Goal: Information Seeking & Learning: Find contact information

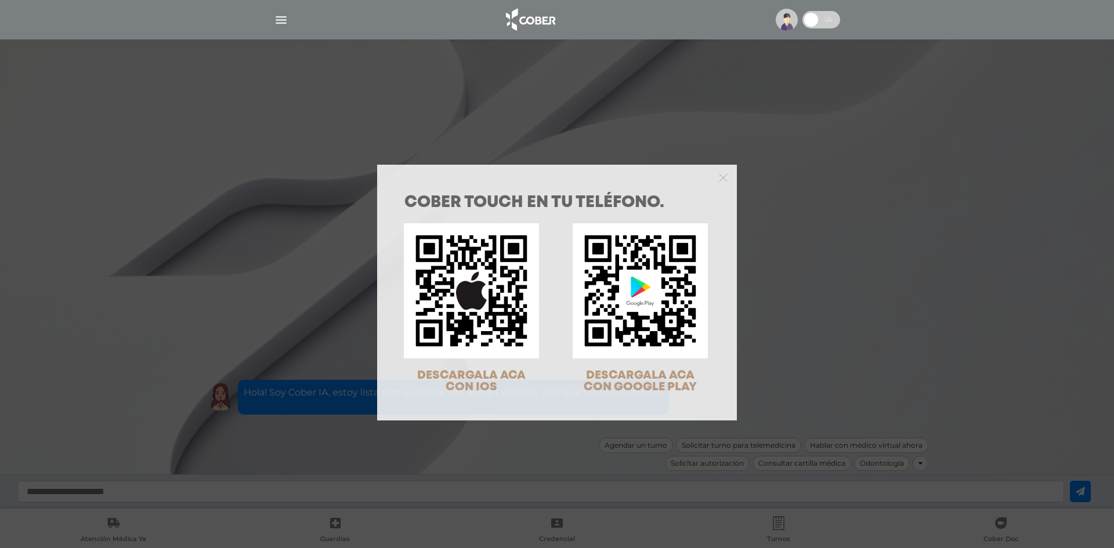
click at [615, 100] on div "COBER TOUCH en tu teléfono. DESCARGALA ACA CON IOS DESCARGALA ACA CON GOOGLE PL…" at bounding box center [557, 274] width 1114 height 548
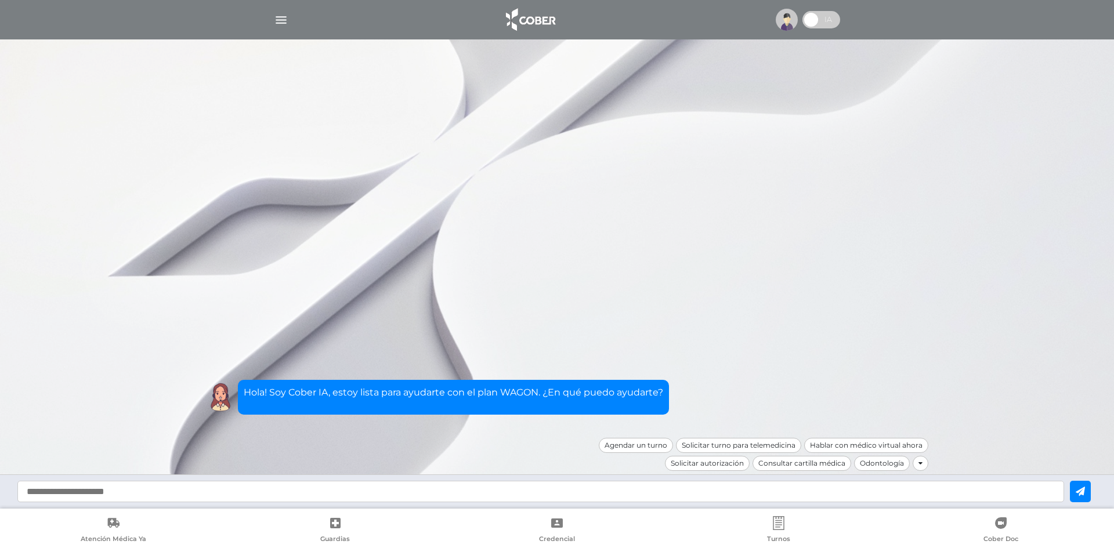
click at [780, 10] on img at bounding box center [786, 20] width 22 height 22
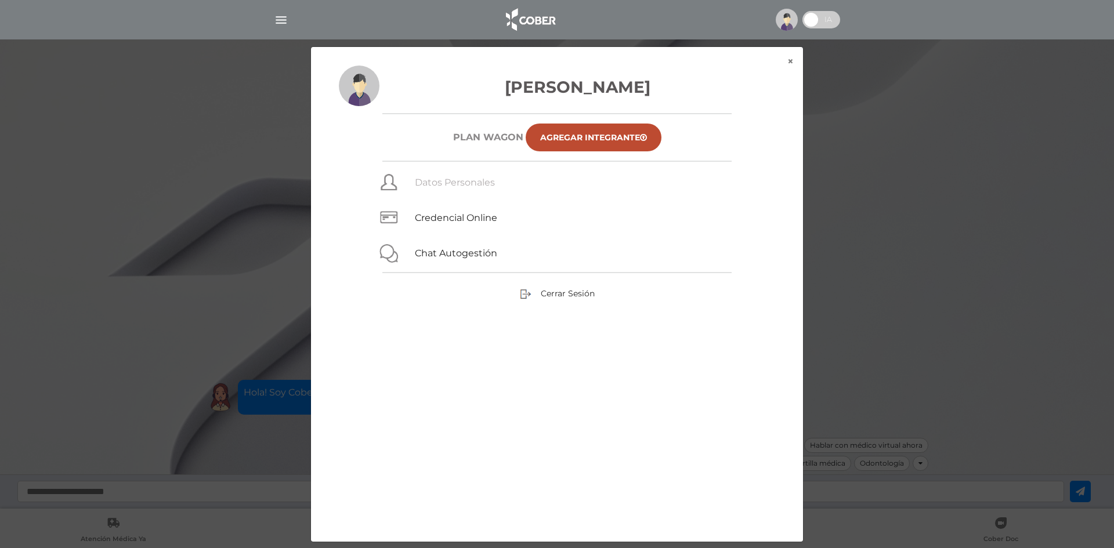
click at [444, 184] on link "Datos Personales" at bounding box center [455, 182] width 80 height 11
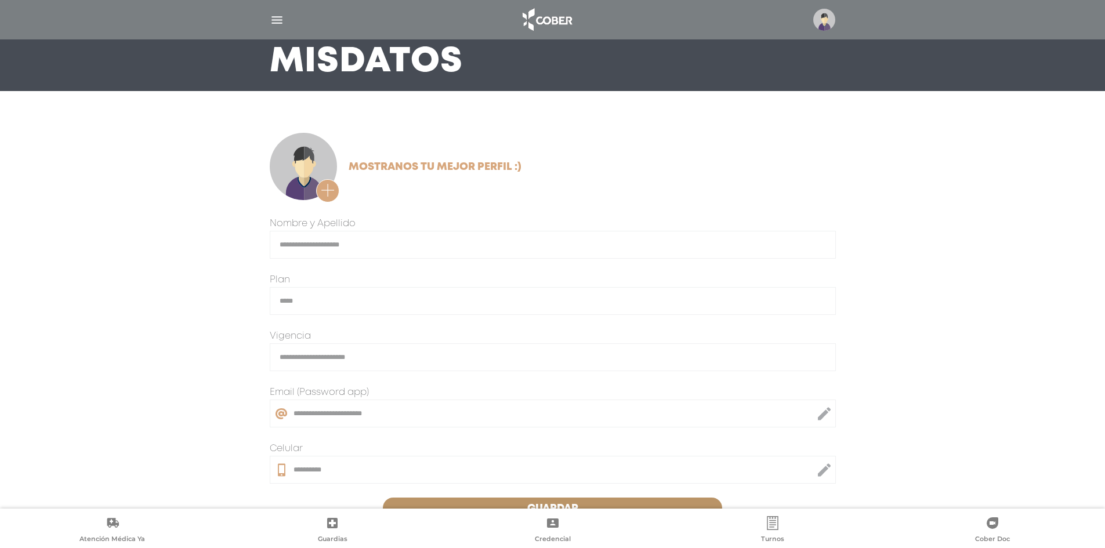
scroll to position [169, 0]
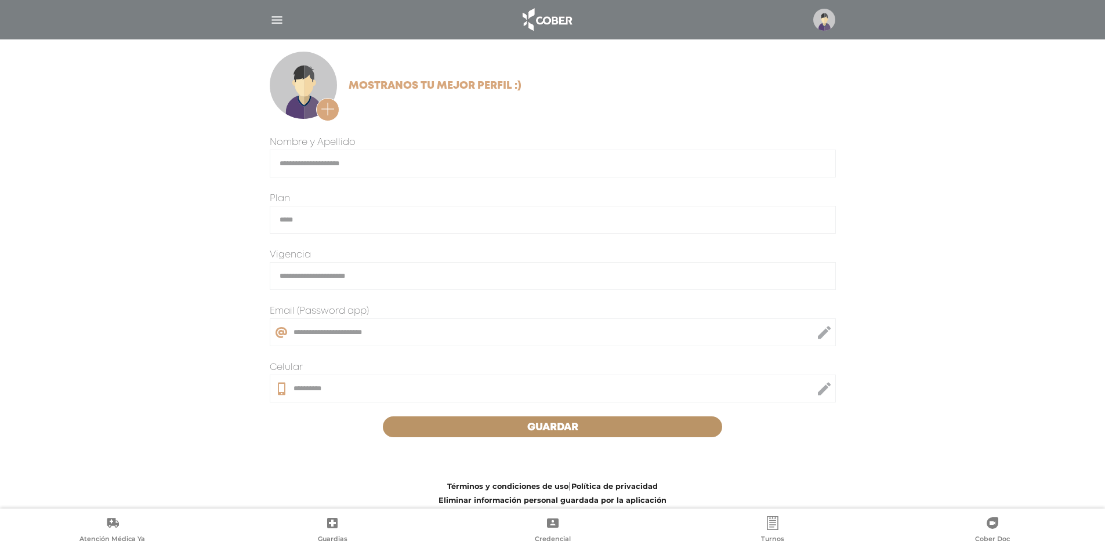
click at [812, 30] on div at bounding box center [821, 20] width 27 height 22
click at [829, 15] on img at bounding box center [824, 20] width 22 height 22
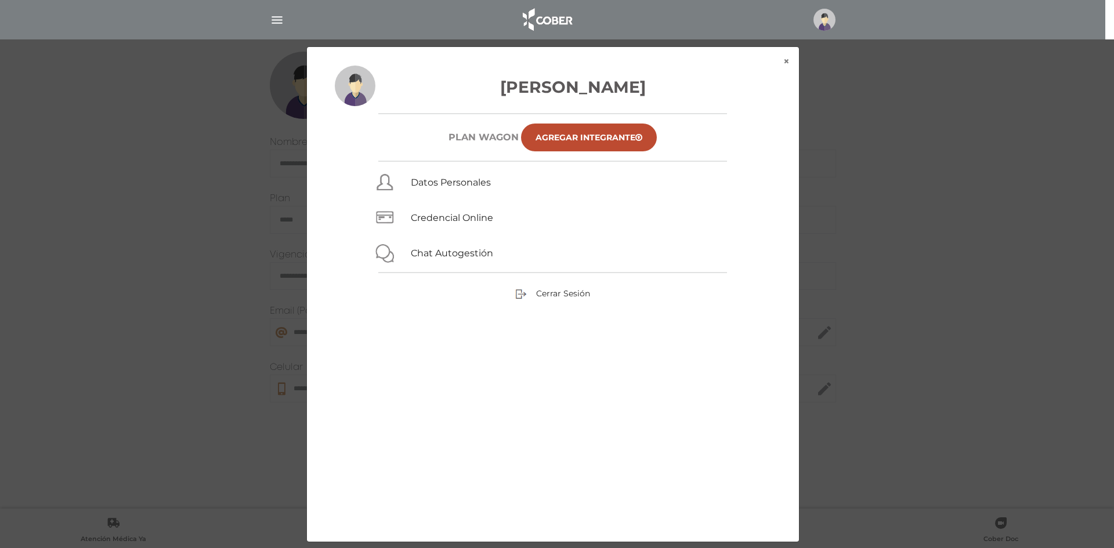
click at [895, 191] on div "× × Chaure Delfino Evelyn Plan WAGON Agregar Integrante Datos Personales Creden…" at bounding box center [557, 294] width 1058 height 496
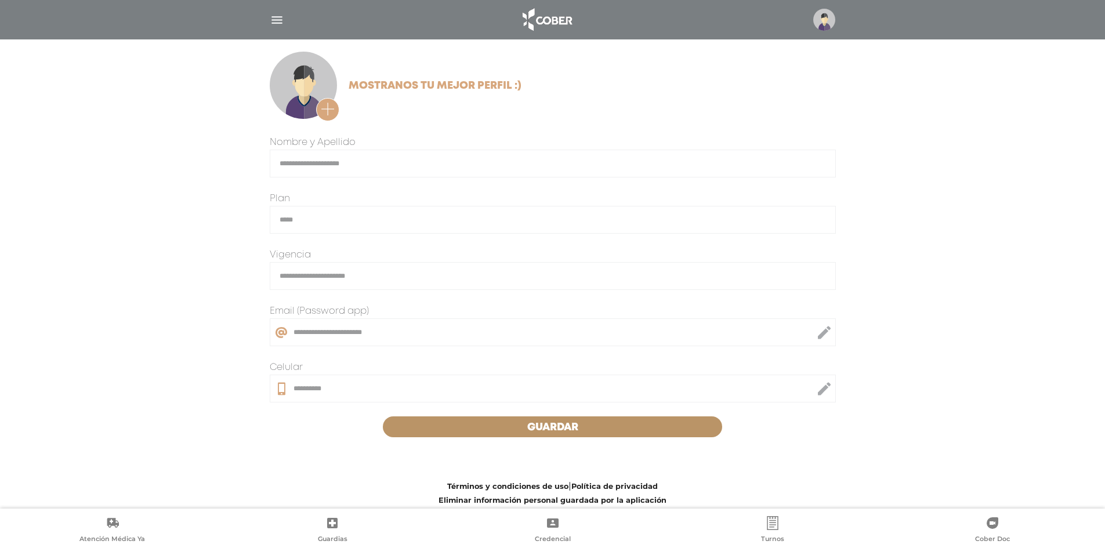
click at [555, 532] on link "Credencial" at bounding box center [553, 531] width 220 height 30
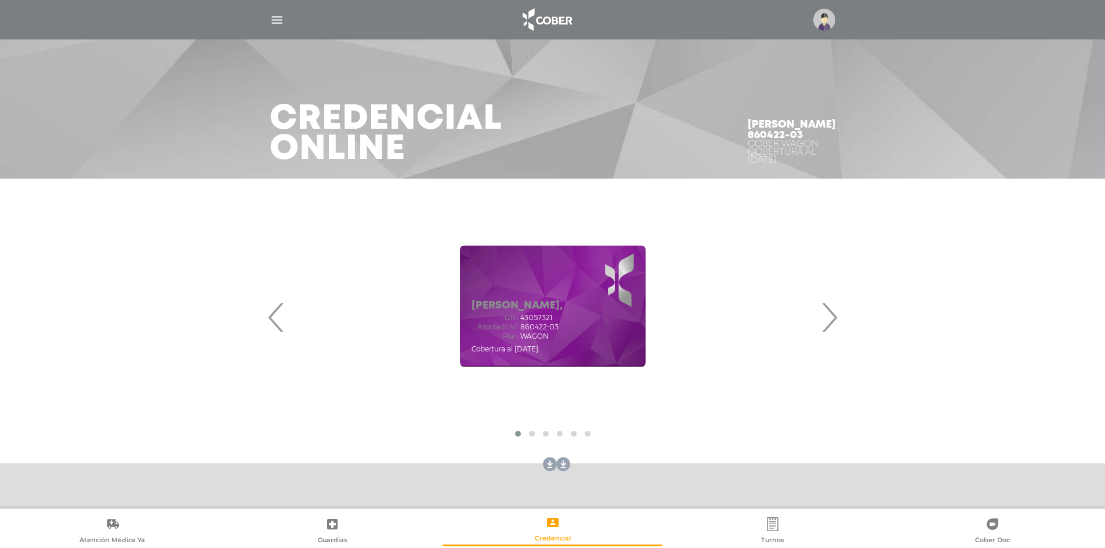
click at [273, 15] on img "button" at bounding box center [277, 20] width 14 height 14
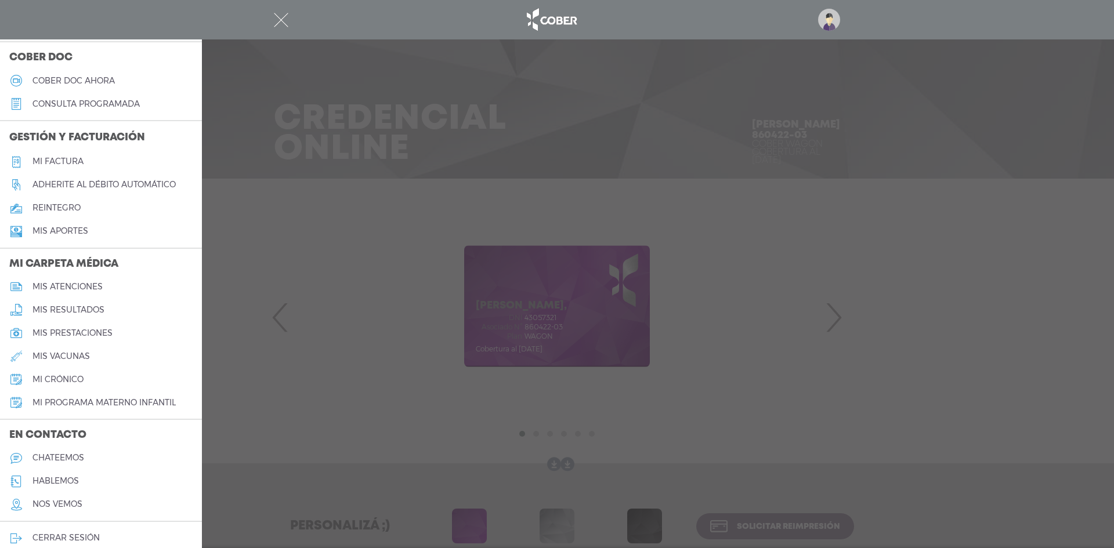
scroll to position [347, 0]
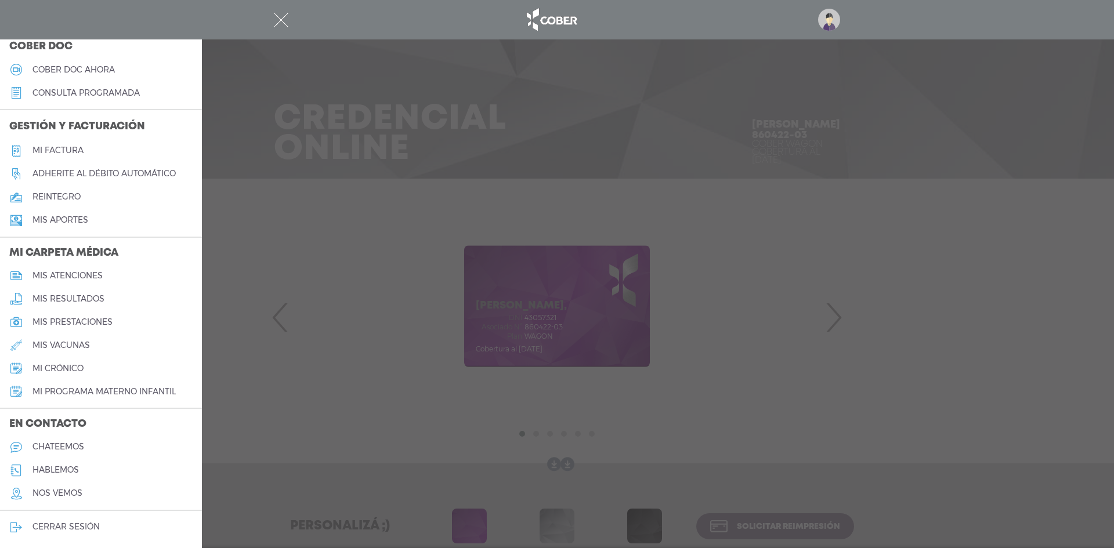
click at [93, 300] on h5 "mis resultados" at bounding box center [68, 299] width 72 height 10
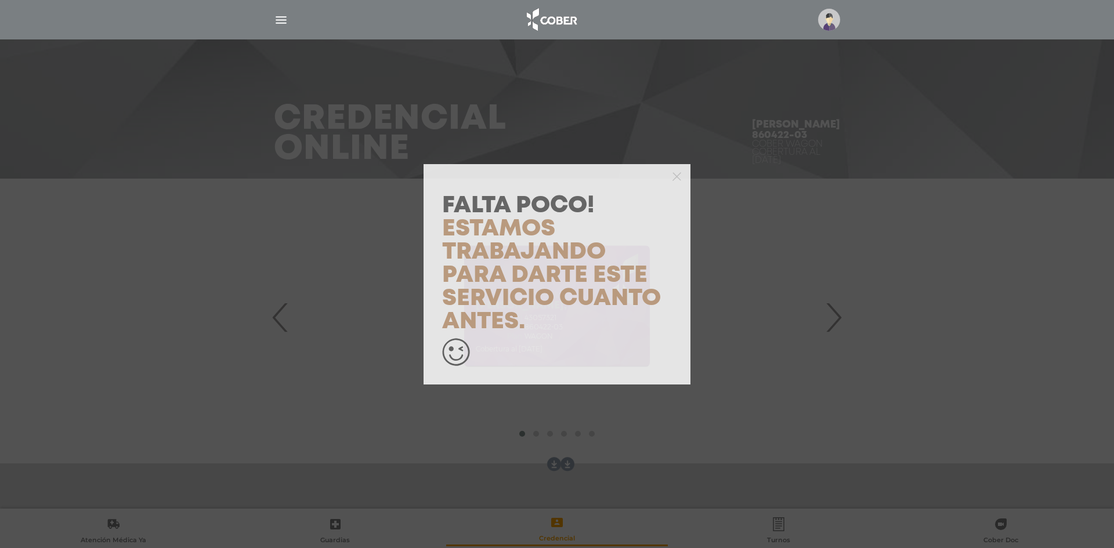
click at [682, 174] on div at bounding box center [556, 175] width 267 height 23
click at [667, 177] on div at bounding box center [556, 175] width 267 height 23
drag, startPoint x: 674, startPoint y: 175, endPoint x: 691, endPoint y: 136, distance: 42.1
click at [674, 176] on icon "button" at bounding box center [676, 176] width 9 height 9
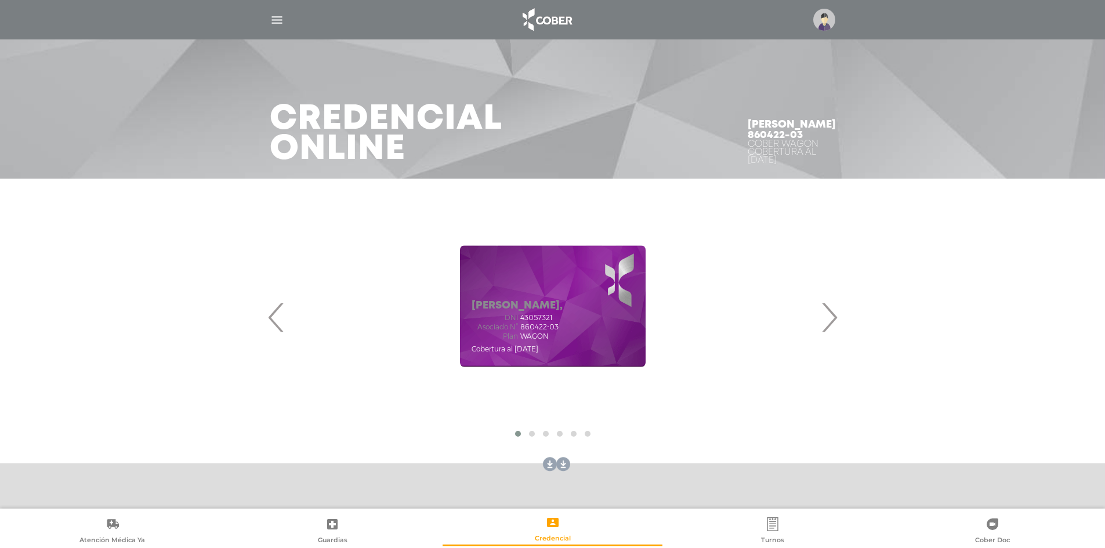
click at [818, 26] on img at bounding box center [824, 20] width 22 height 22
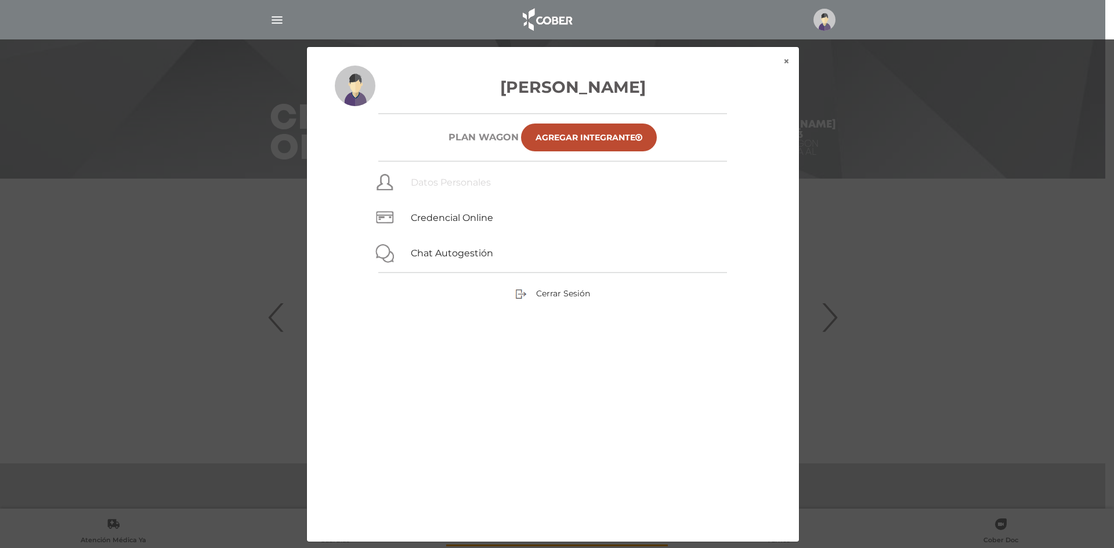
click at [468, 180] on link "Datos Personales" at bounding box center [451, 182] width 80 height 11
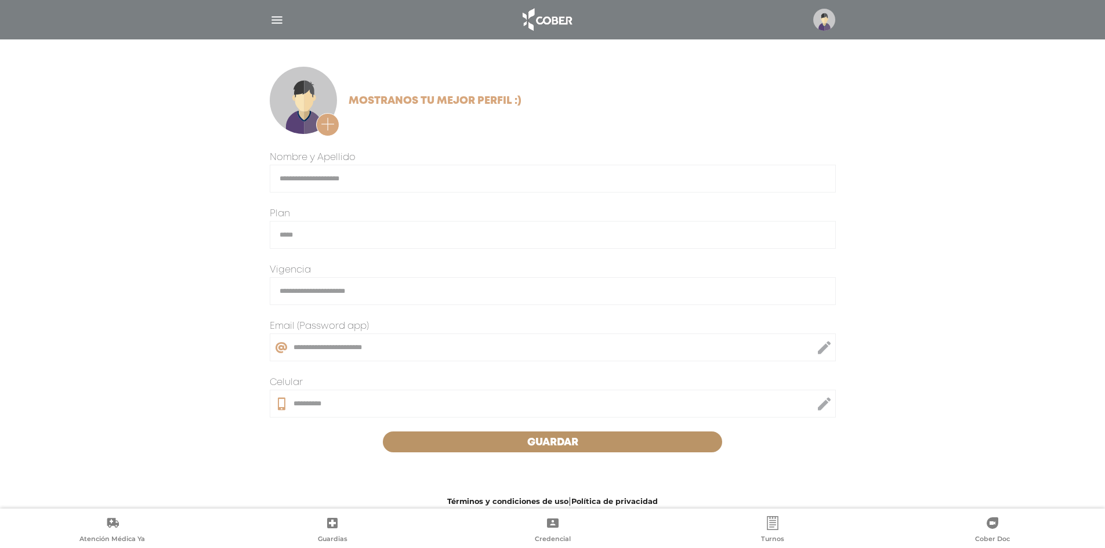
scroll to position [169, 0]
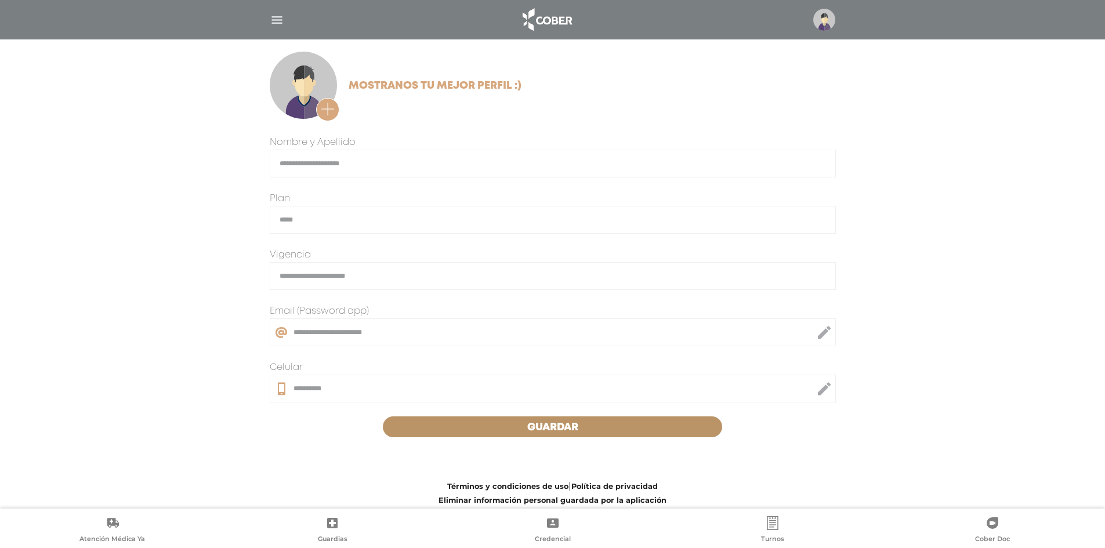
click at [550, 528] on icon at bounding box center [553, 523] width 14 height 14
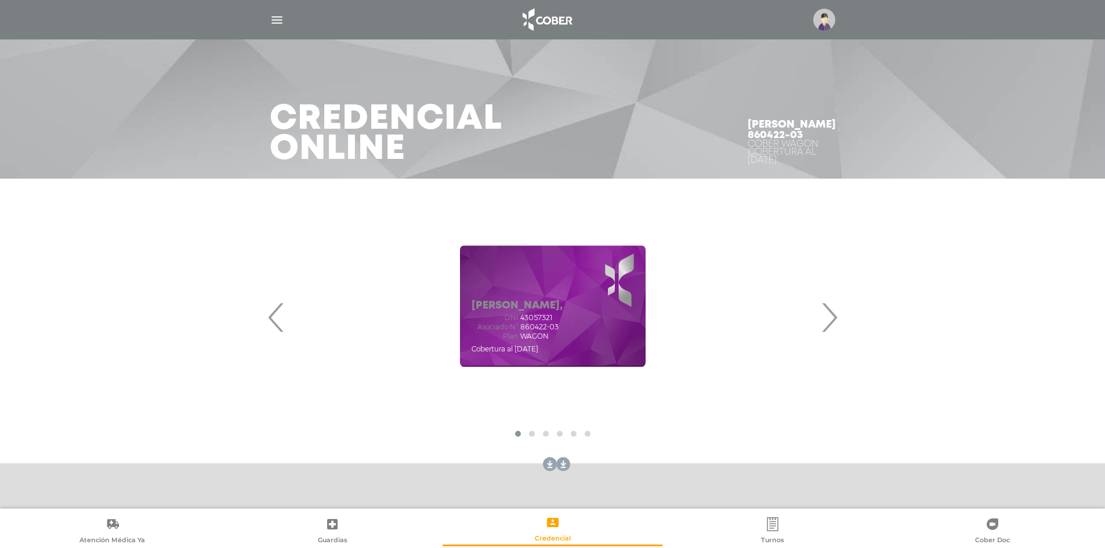
click at [278, 14] on img "button" at bounding box center [277, 20] width 14 height 14
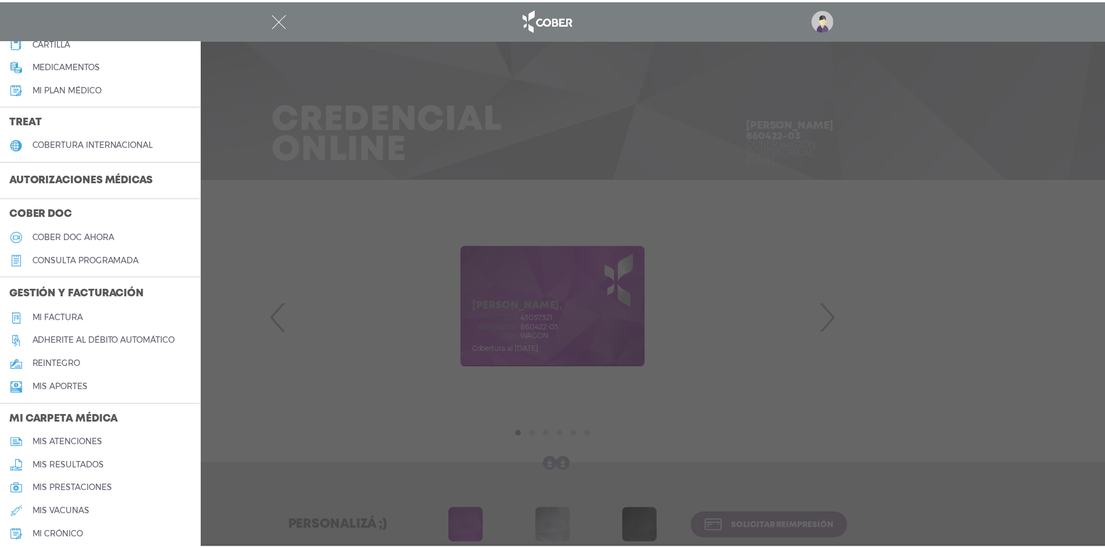
scroll to position [173, 0]
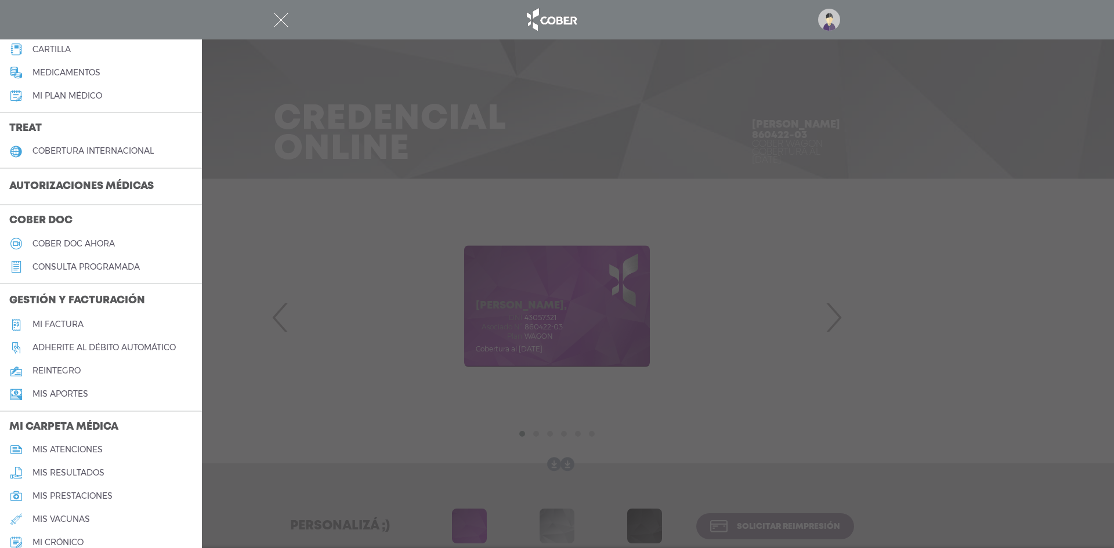
click at [81, 329] on link "Mi factura" at bounding box center [101, 324] width 202 height 23
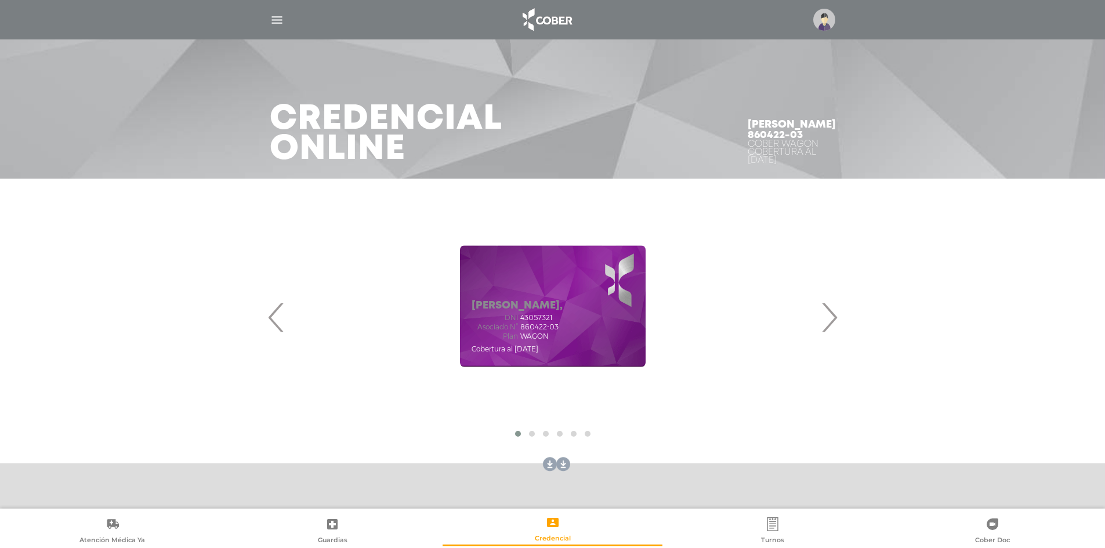
click at [285, 15] on div at bounding box center [553, 20] width 594 height 28
click at [281, 17] on img "button" at bounding box center [277, 20] width 14 height 14
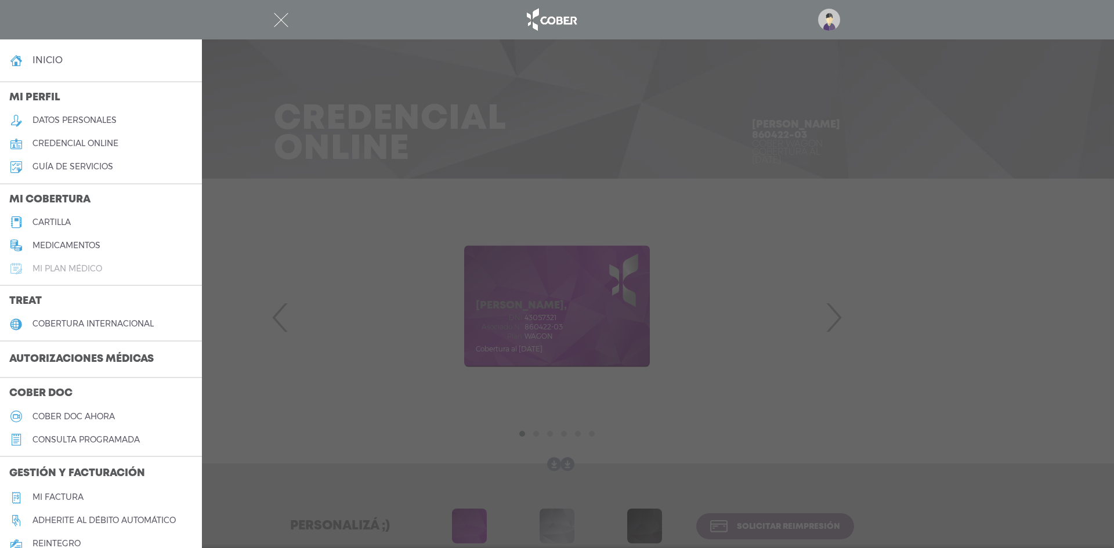
click at [112, 265] on link "Mi plan médico" at bounding box center [101, 268] width 202 height 23
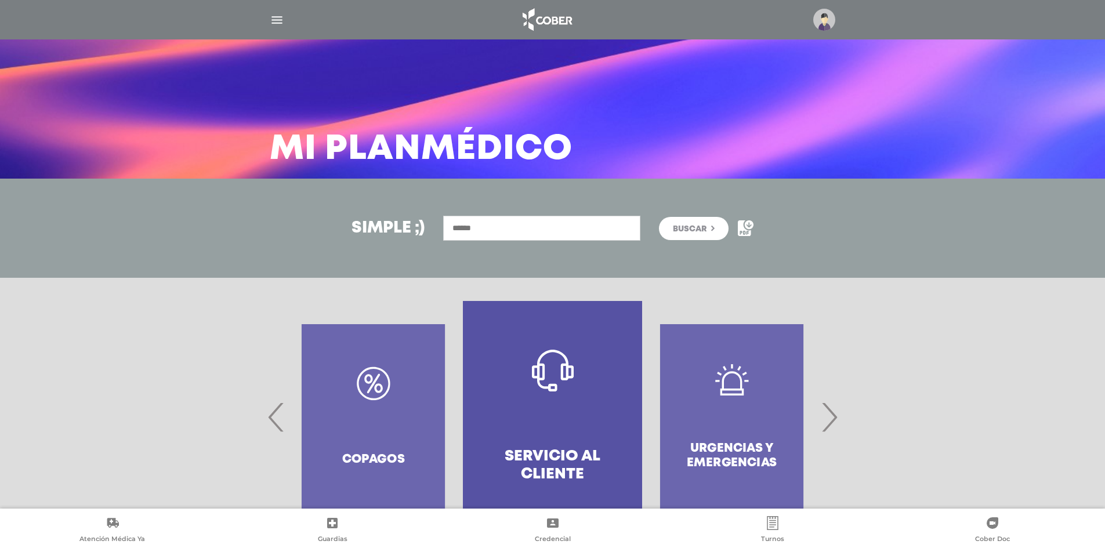
click at [280, 16] on img "button" at bounding box center [277, 20] width 14 height 14
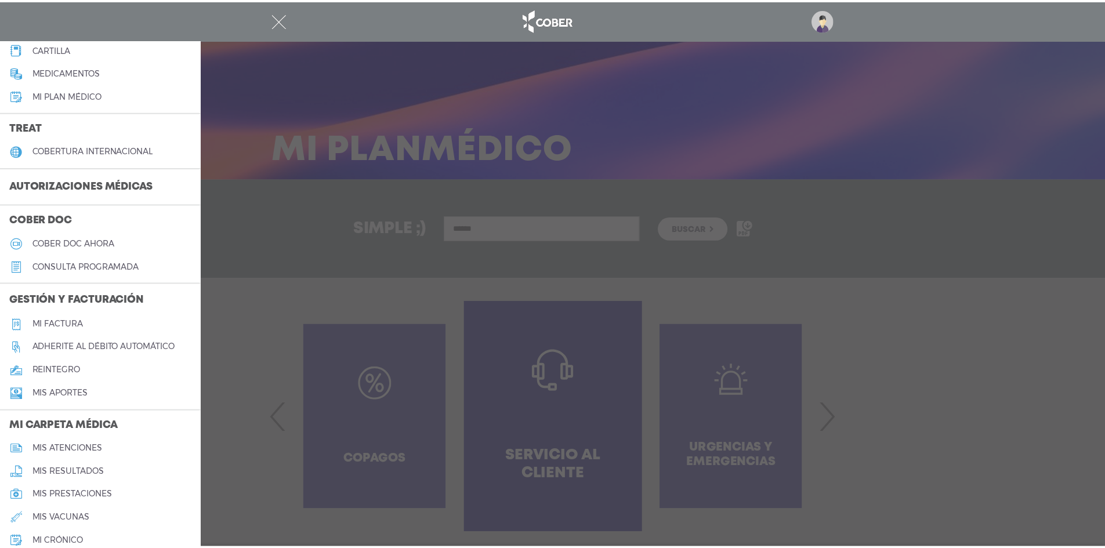
scroll to position [174, 0]
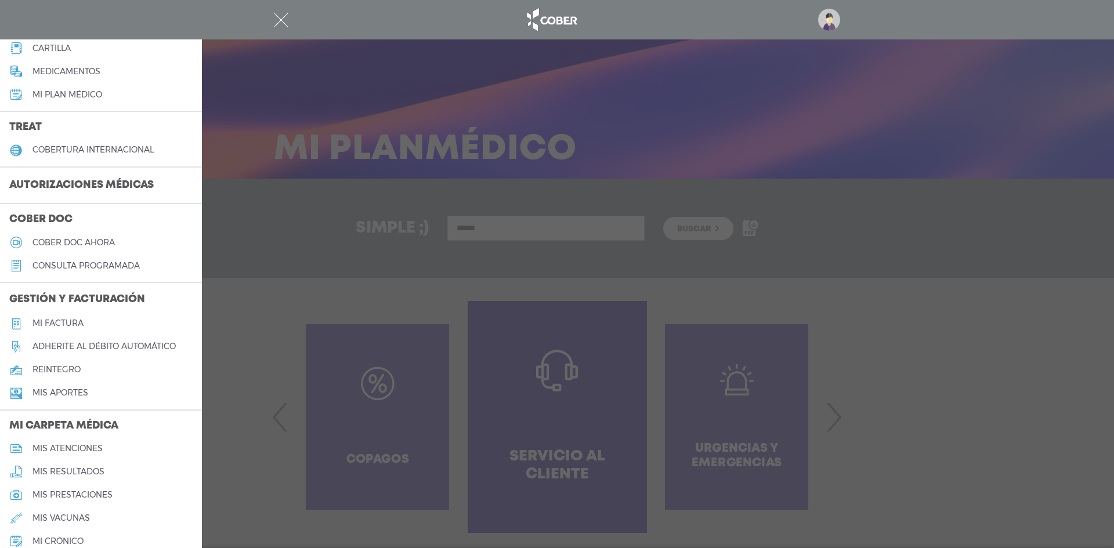
click at [68, 369] on h5 "reintegro" at bounding box center [56, 370] width 48 height 10
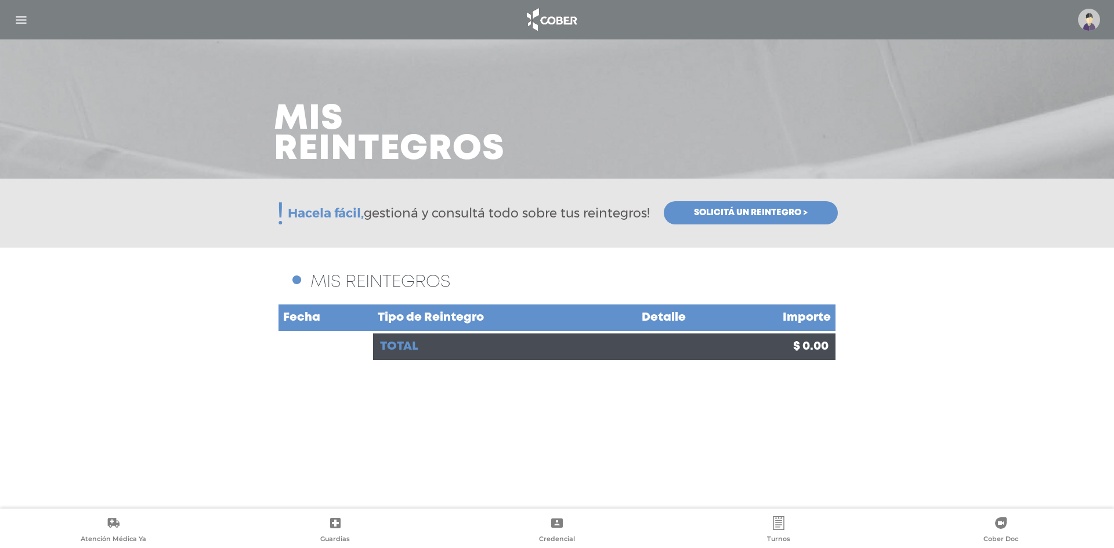
click at [14, 23] on img "button" at bounding box center [21, 20] width 14 height 14
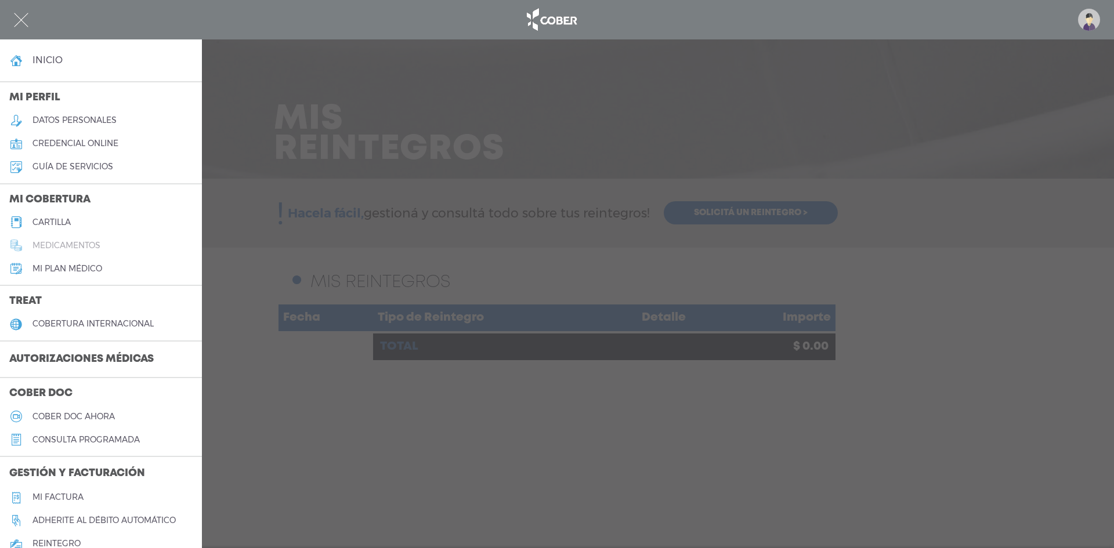
click at [91, 241] on h5 "medicamentos" at bounding box center [66, 246] width 68 height 10
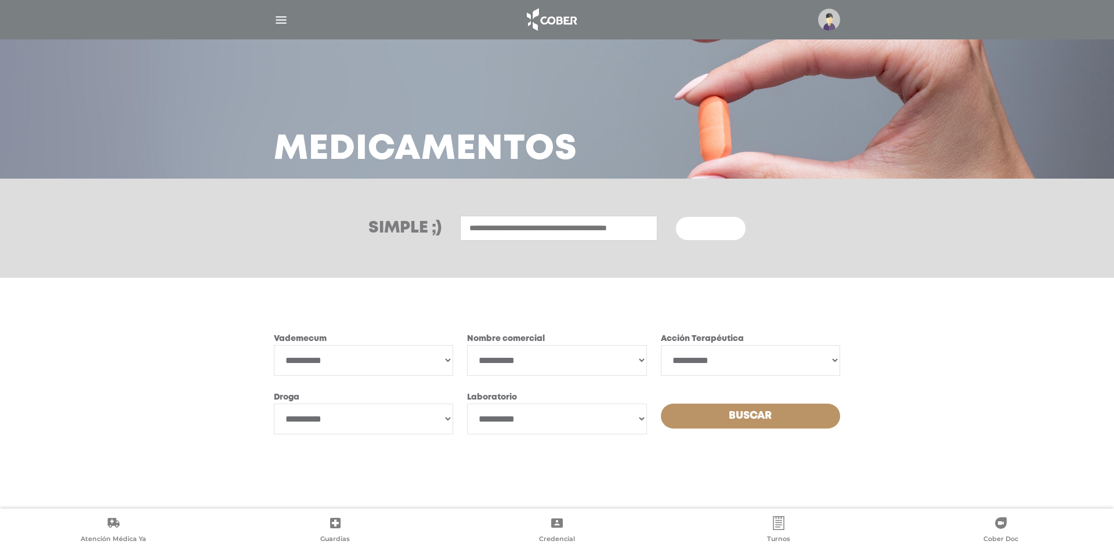
click at [840, 26] on div at bounding box center [557, 20] width 594 height 28
click at [828, 19] on img at bounding box center [829, 20] width 22 height 22
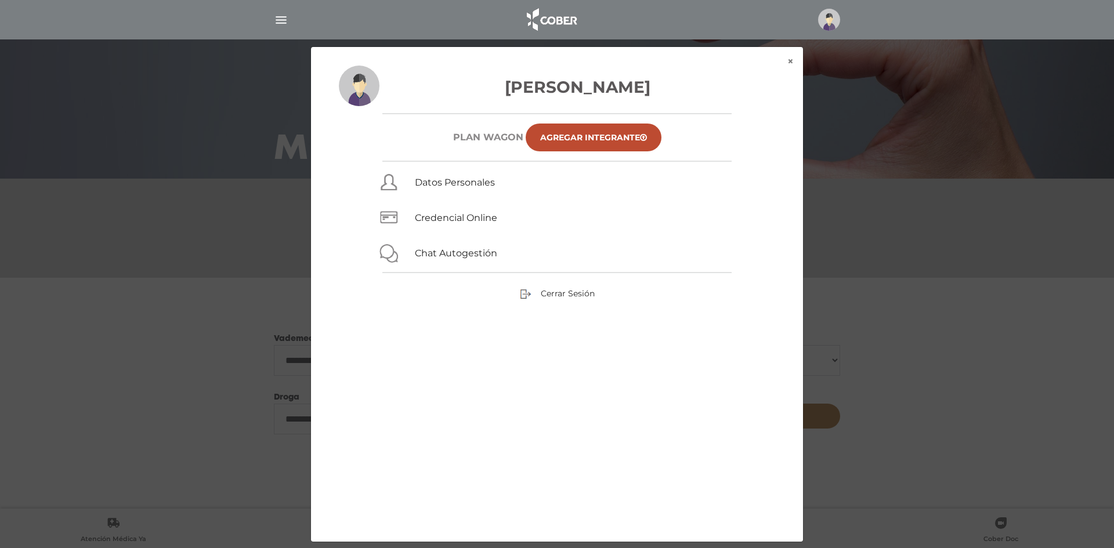
click at [795, 21] on div at bounding box center [557, 20] width 594 height 28
click at [576, 26] on img at bounding box center [550, 20] width 61 height 28
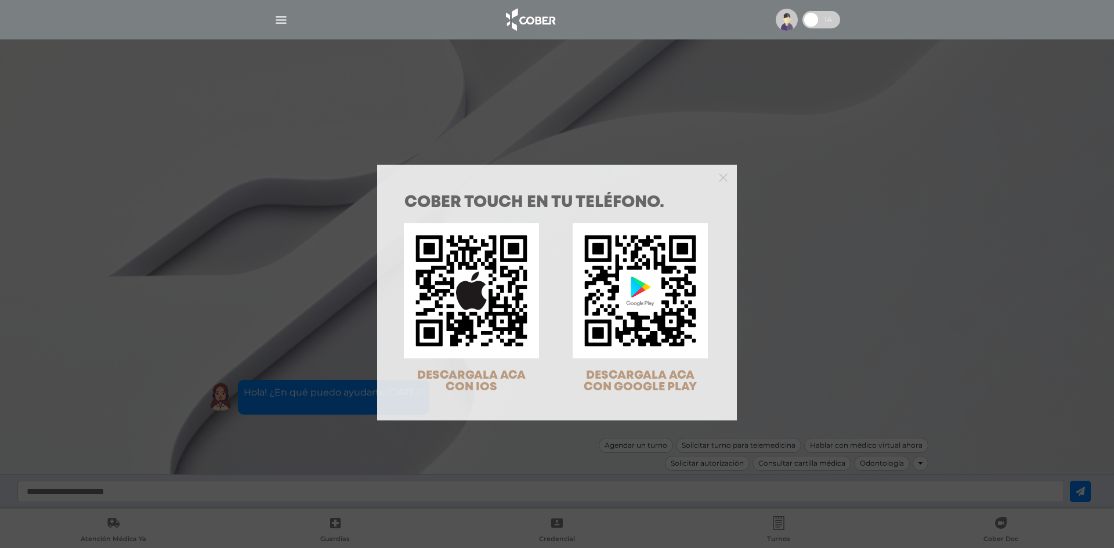
click at [723, 182] on div at bounding box center [557, 176] width 360 height 23
click at [721, 177] on icon "Close" at bounding box center [723, 177] width 9 height 9
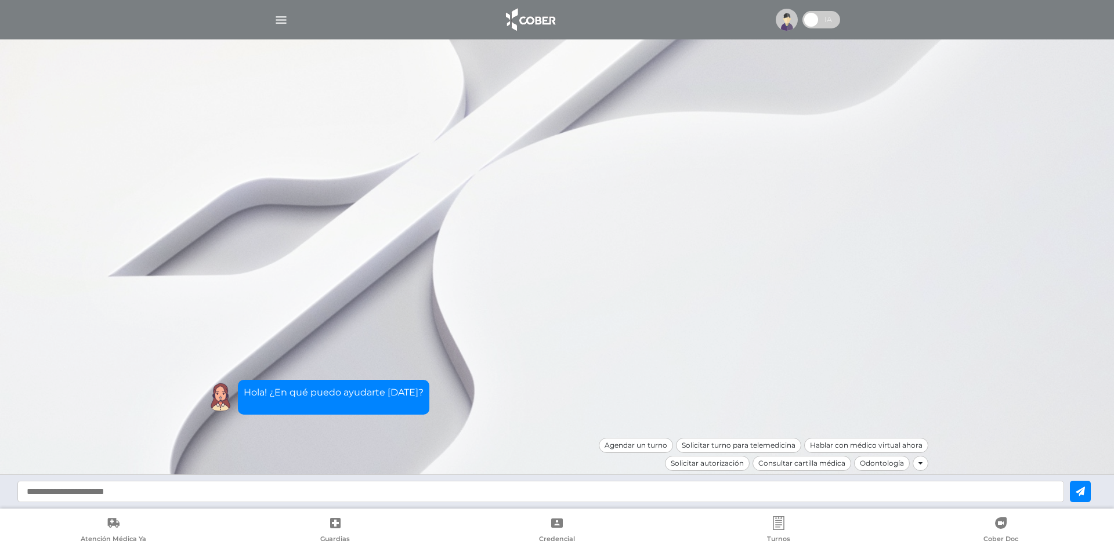
click at [521, 10] on img at bounding box center [529, 20] width 61 height 28
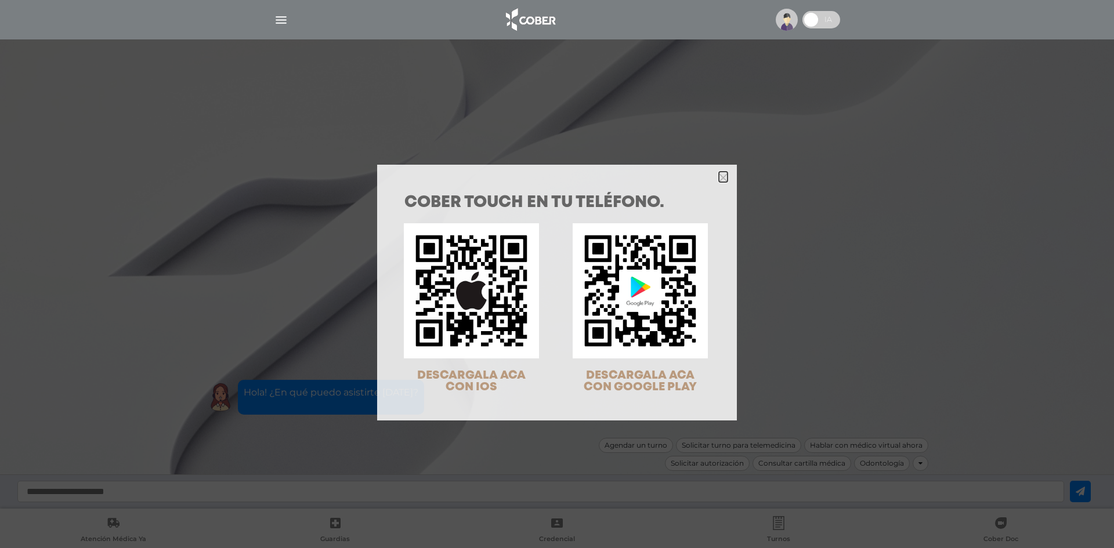
click at [719, 179] on icon "Close" at bounding box center [723, 177] width 9 height 9
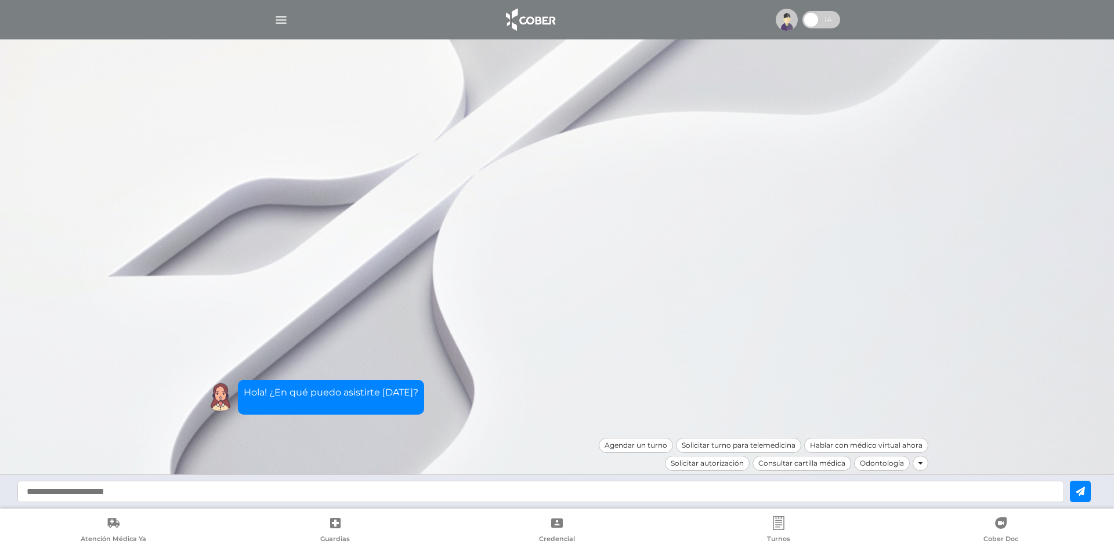
click at [790, 21] on img at bounding box center [786, 20] width 22 height 22
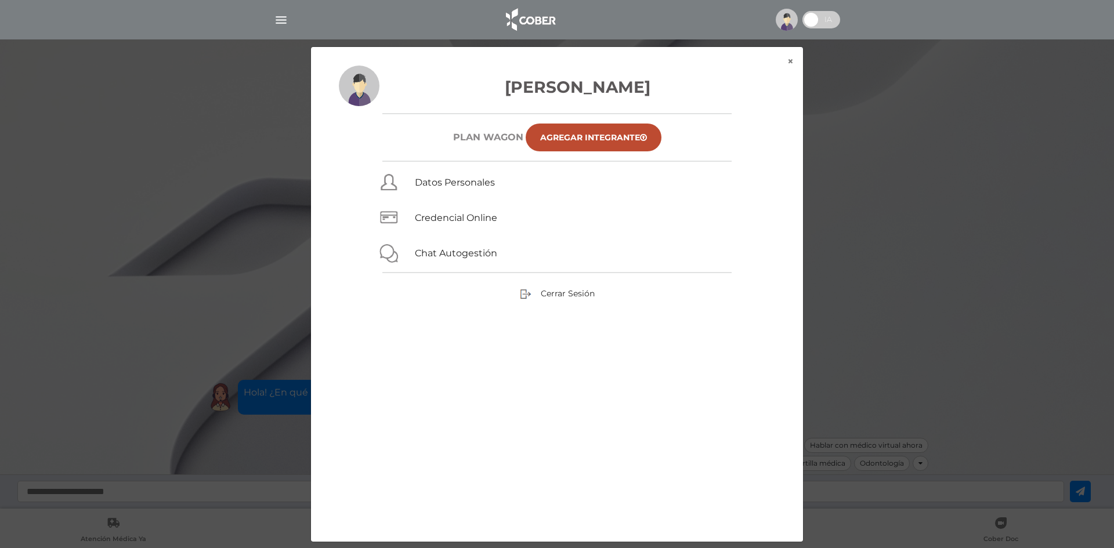
click at [919, 272] on div "× × [PERSON_NAME] Plan WAGON Agregar Integrante Datos Personales Credencial Onl…" at bounding box center [557, 294] width 1058 height 496
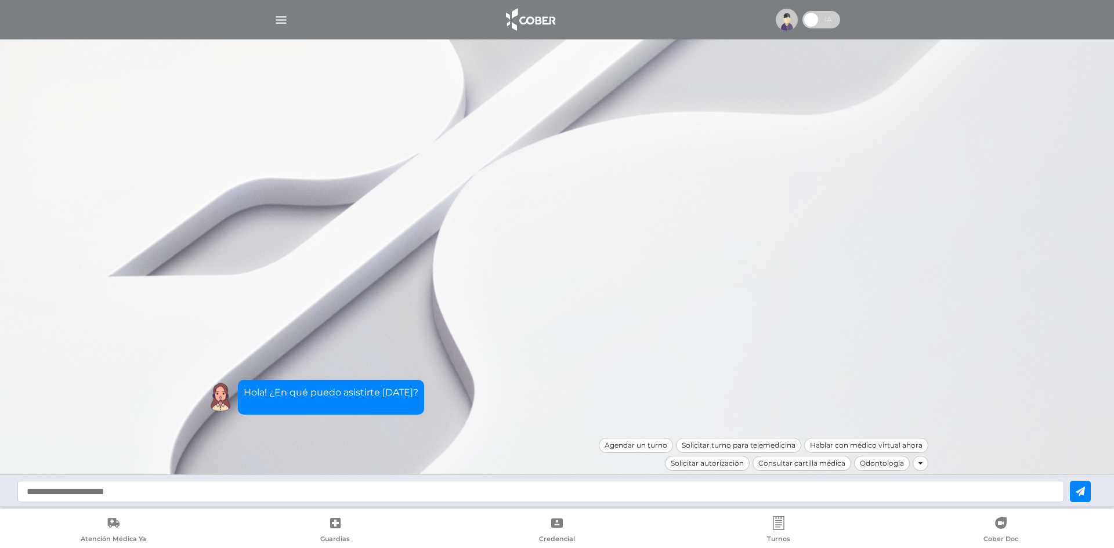
click at [766, 527] on link "Turnos" at bounding box center [779, 531] width 222 height 30
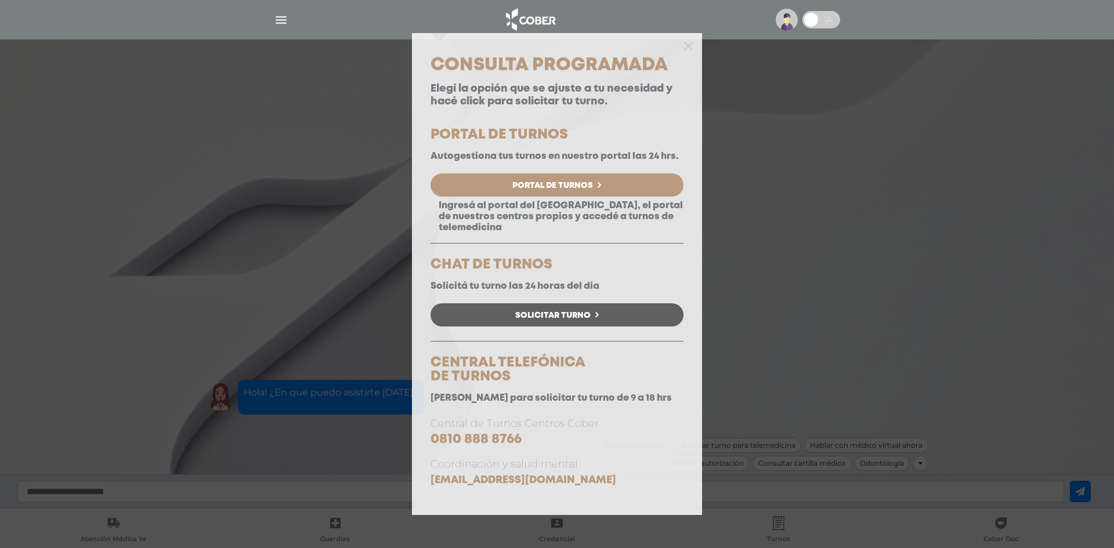
click at [645, 311] on link "Solicitar Turno" at bounding box center [556, 314] width 253 height 23
click at [911, 229] on div "Consulta Programada Elegí la opción que se ajuste a tu necesidad y hacé click p…" at bounding box center [557, 274] width 1114 height 548
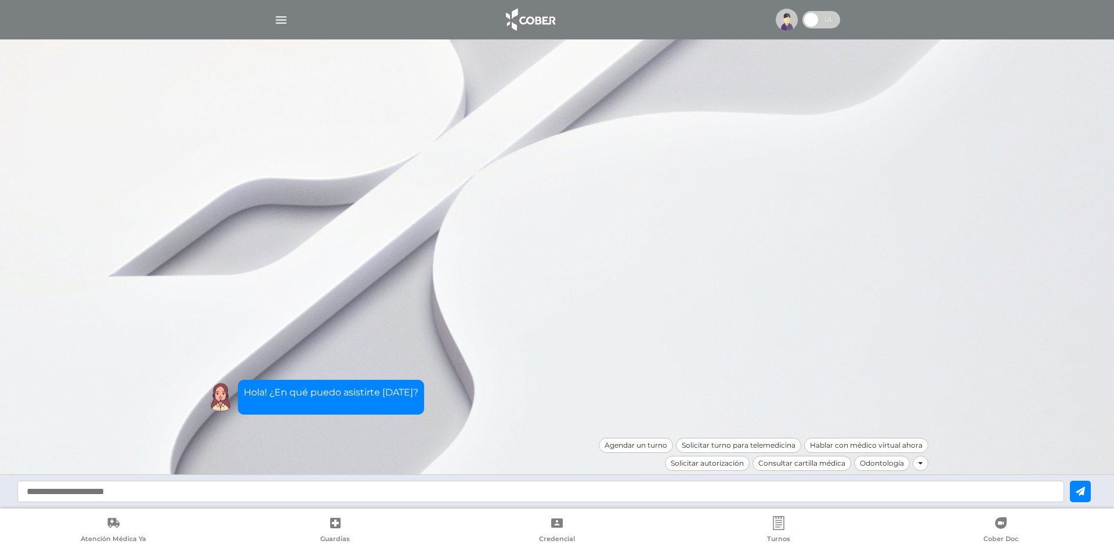
click at [774, 515] on ul "Atención Médica Ya Guardias Credencial Turnos Cober Doc" at bounding box center [557, 529] width 1114 height 34
click at [778, 525] on icon at bounding box center [778, 523] width 11 height 14
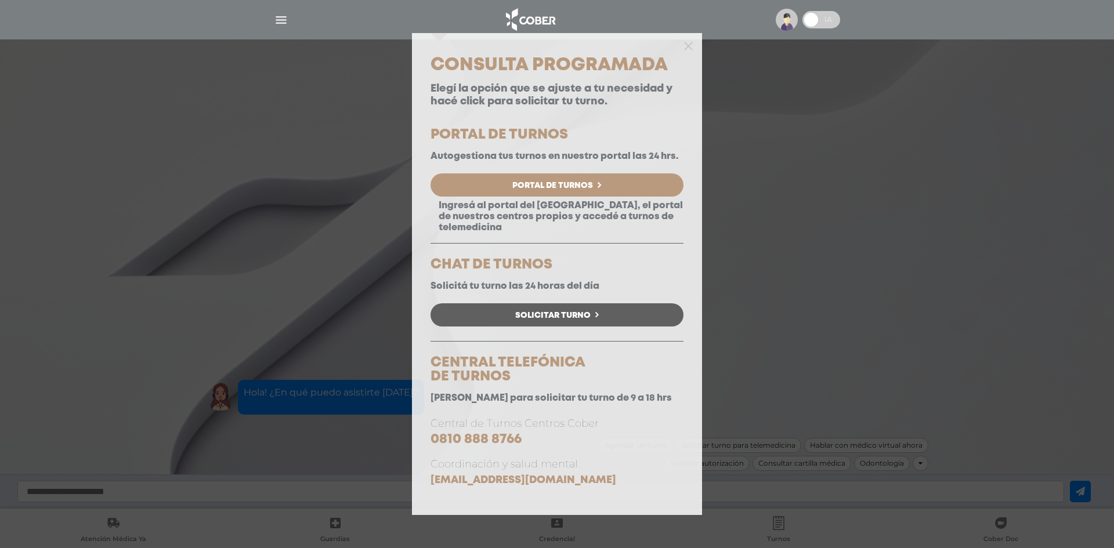
click at [523, 314] on span "Solicitar Turno" at bounding box center [552, 315] width 75 height 8
drag, startPoint x: 659, startPoint y: 99, endPoint x: 721, endPoint y: 199, distance: 117.7
click at [971, 166] on div "Consulta Programada Elegí la opción que se ajuste a tu necesidad y hacé click p…" at bounding box center [557, 274] width 1114 height 548
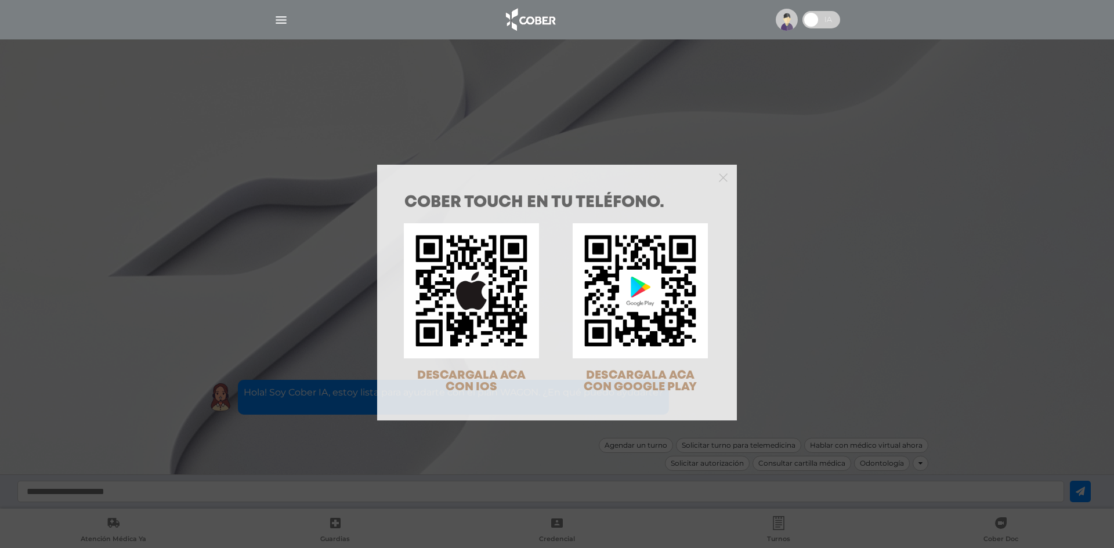
click at [723, 174] on div at bounding box center [557, 176] width 360 height 23
click at [706, 195] on div "COBER TOUCH en tu teléfono. DESCARGALA ACA CON IOS DESCARGALA ACA CON GOOGLE PL…" at bounding box center [557, 298] width 322 height 207
click at [719, 178] on icon "Close" at bounding box center [723, 177] width 9 height 9
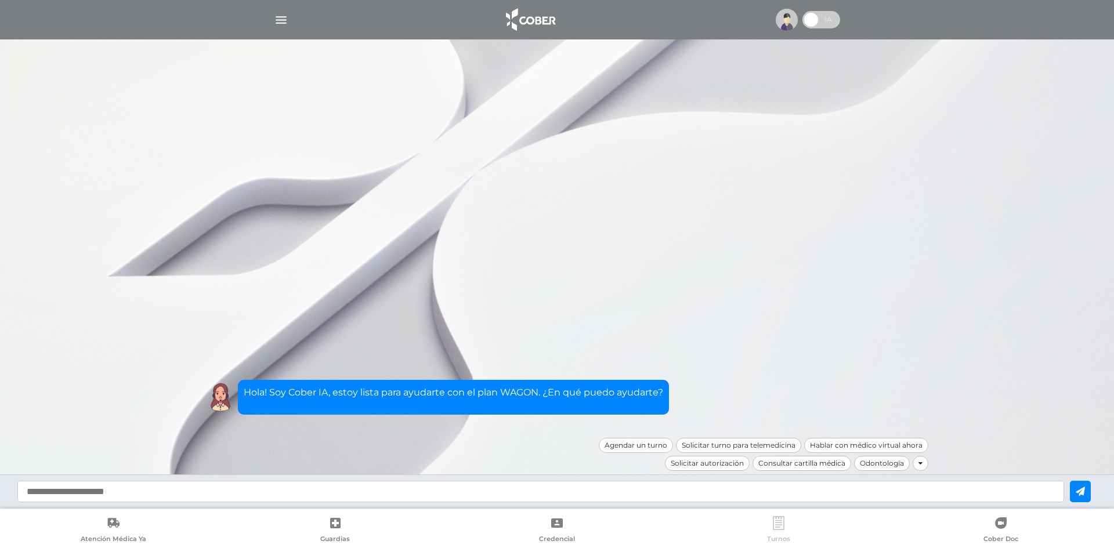
click at [793, 528] on link "Turnos" at bounding box center [779, 531] width 222 height 30
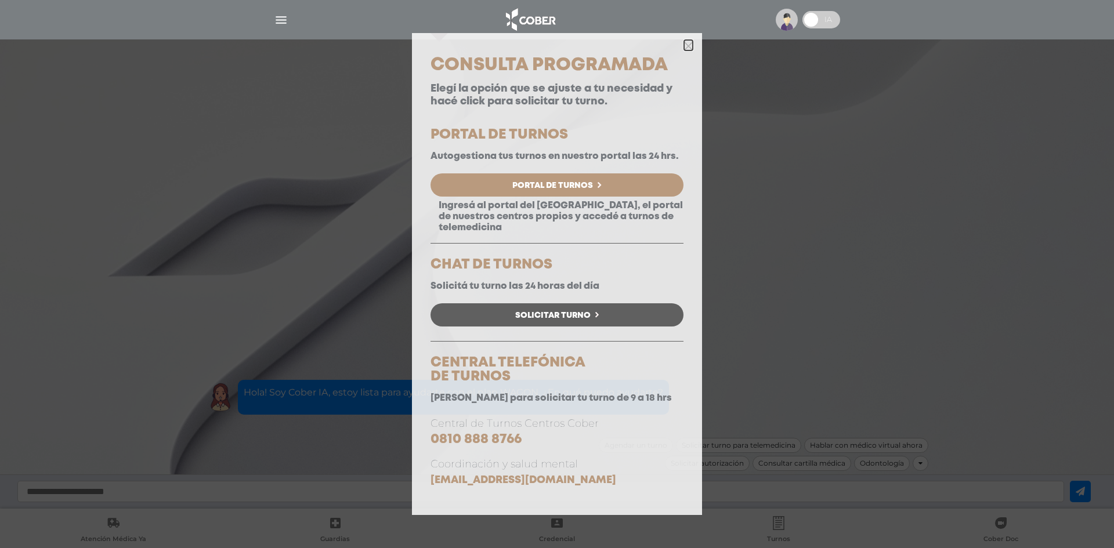
click at [690, 40] on icon "button" at bounding box center [688, 45] width 9 height 13
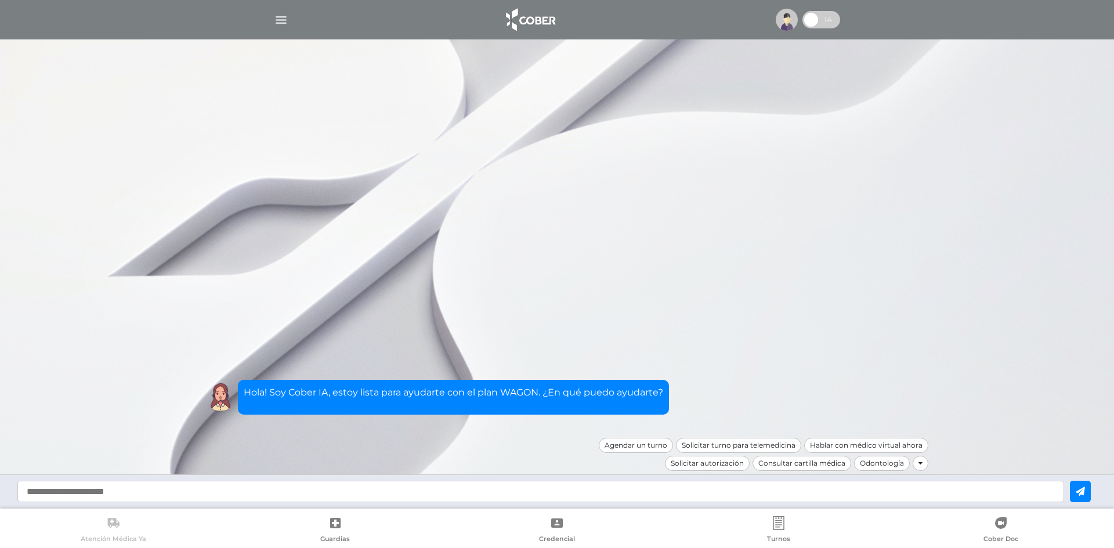
click at [113, 529] on icon at bounding box center [113, 523] width 14 height 14
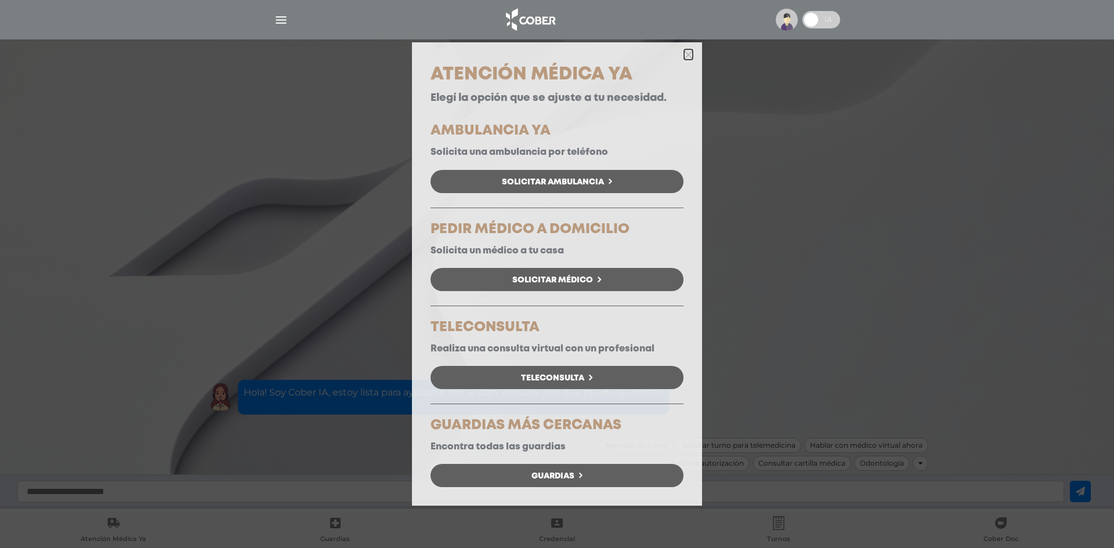
click at [689, 52] on icon "button" at bounding box center [688, 54] width 9 height 9
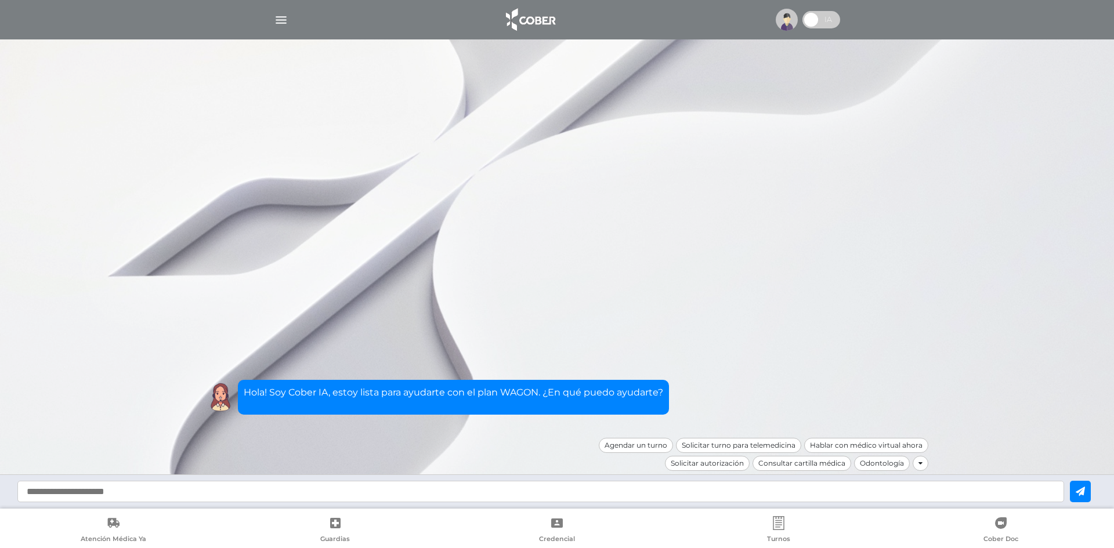
click at [529, 19] on img at bounding box center [529, 20] width 61 height 28
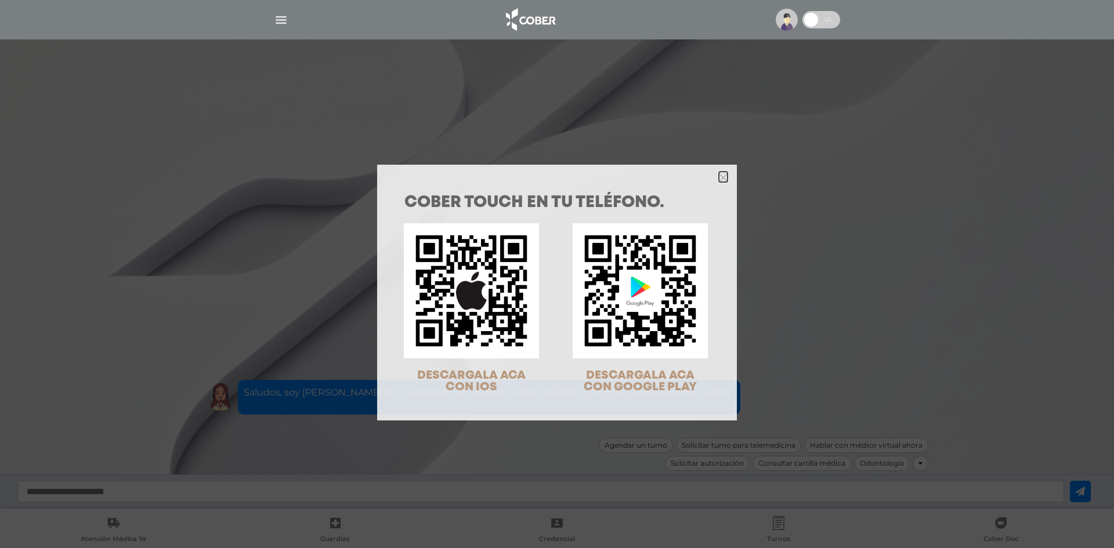
click at [720, 178] on icon "Close" at bounding box center [723, 177] width 9 height 13
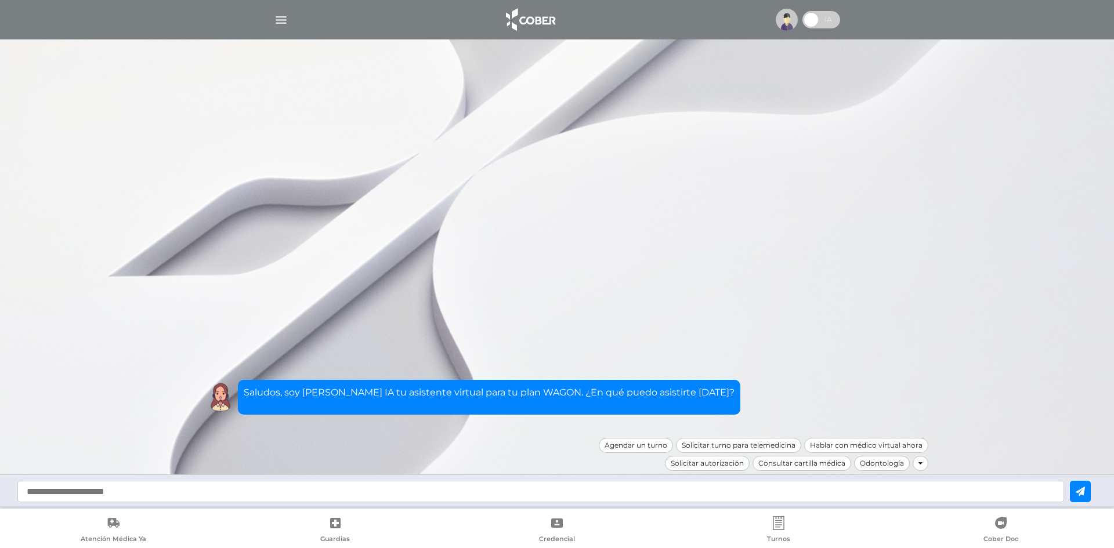
click at [281, 14] on img "button" at bounding box center [281, 20] width 14 height 14
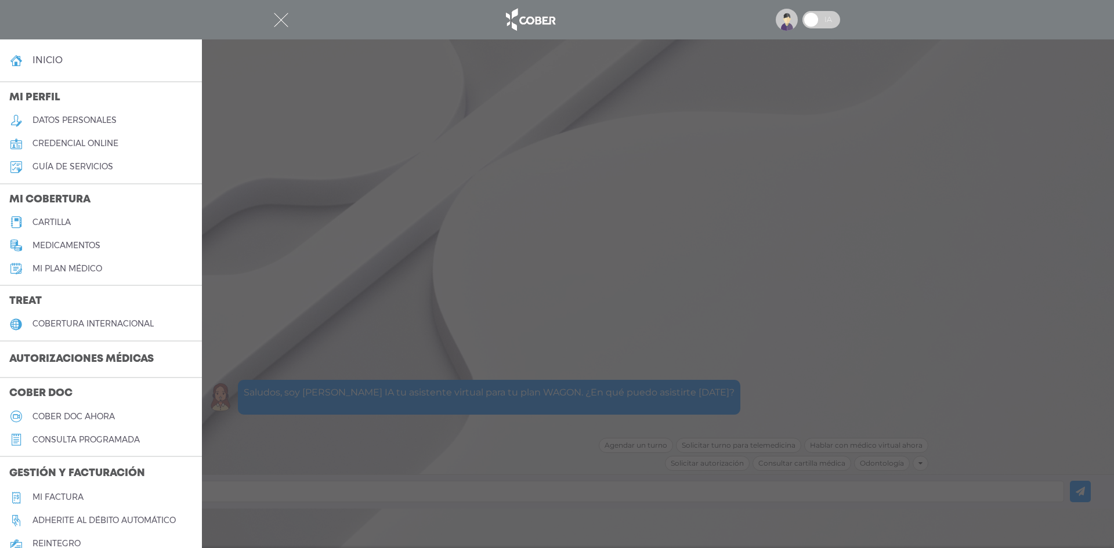
click at [61, 223] on h5 "cartilla" at bounding box center [51, 222] width 38 height 10
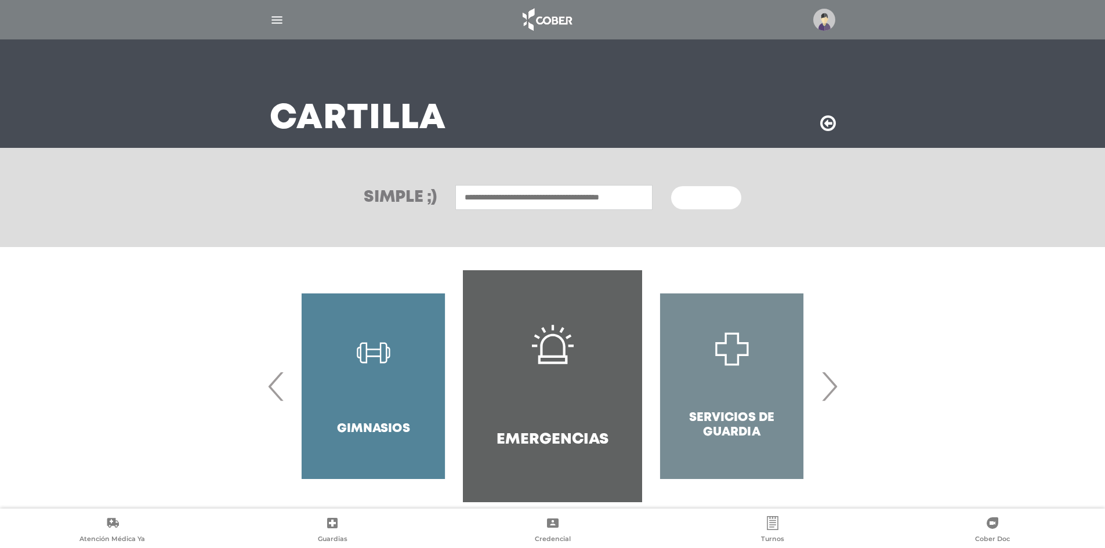
scroll to position [48, 0]
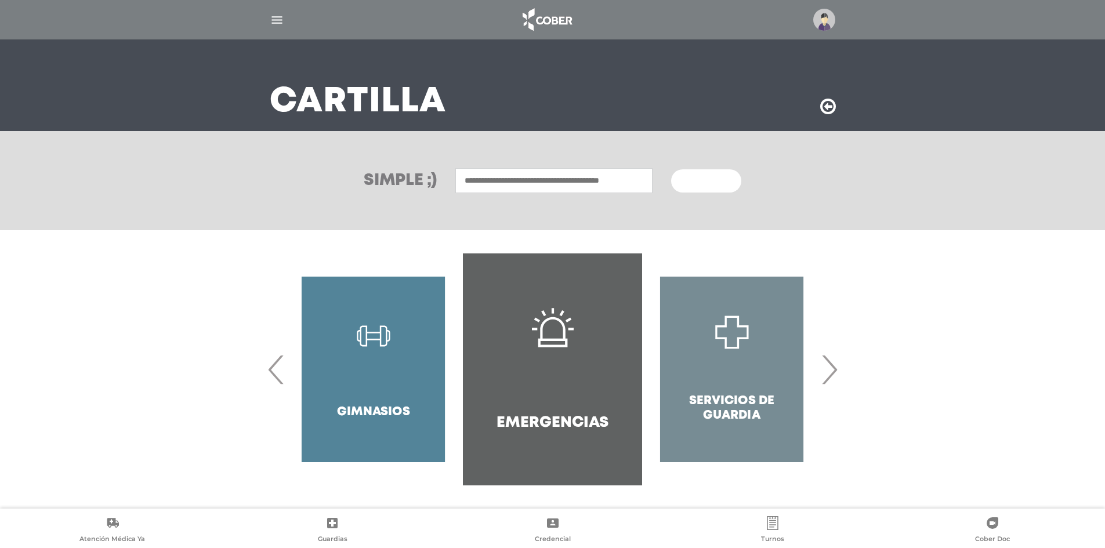
click at [573, 177] on input "text" at bounding box center [553, 180] width 197 height 25
click at [836, 360] on span "›" at bounding box center [829, 369] width 23 height 63
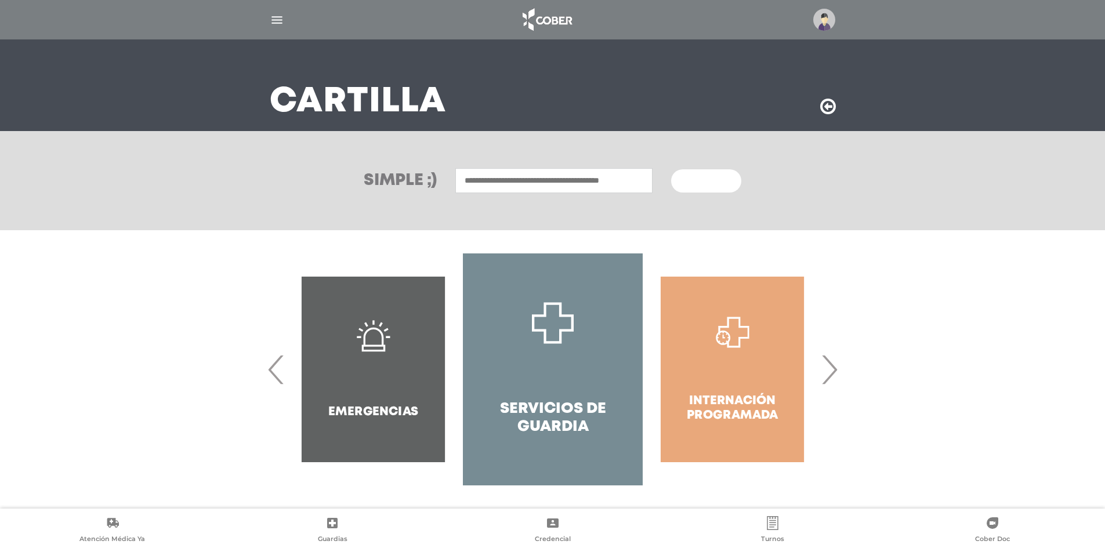
click at [836, 360] on span "›" at bounding box center [829, 369] width 23 height 63
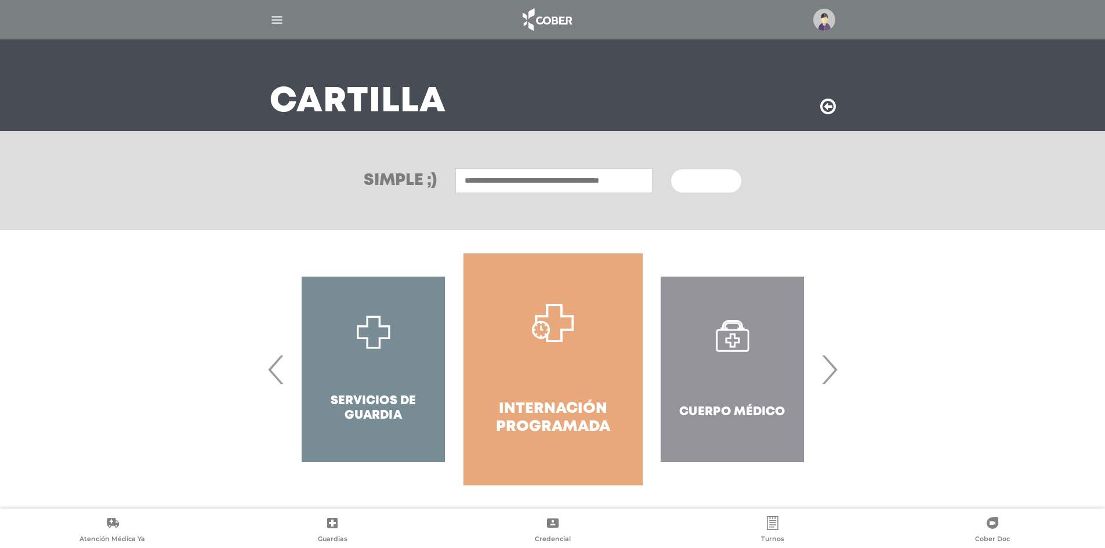
click at [836, 360] on span "›" at bounding box center [829, 369] width 23 height 63
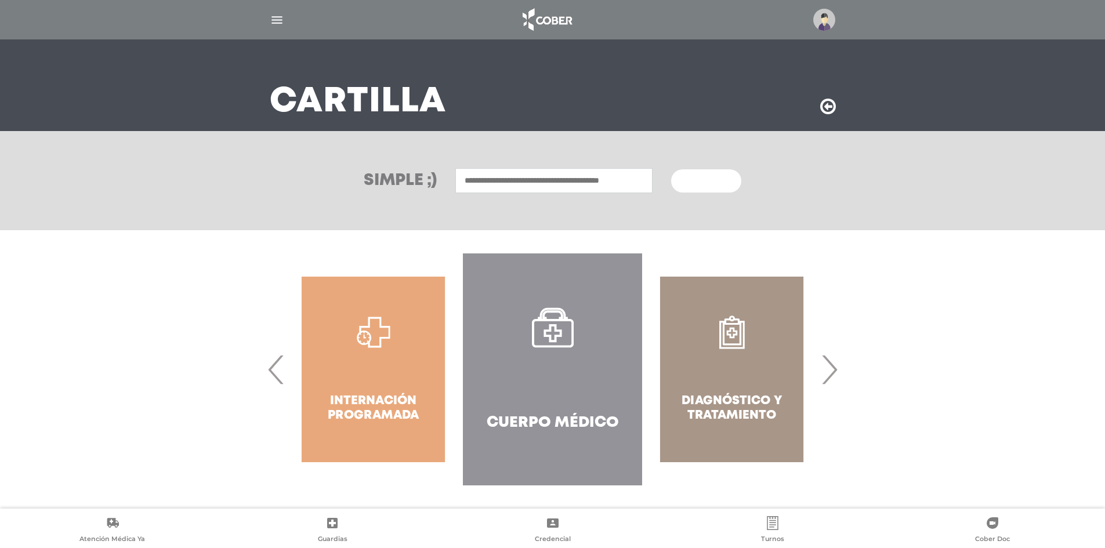
click at [836, 360] on span "›" at bounding box center [829, 369] width 23 height 63
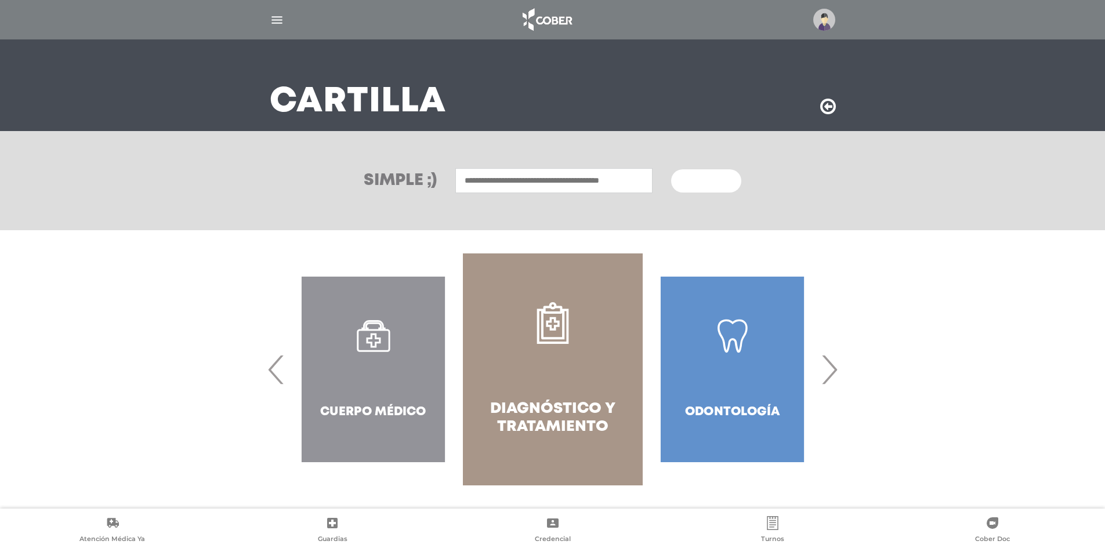
click at [482, 368] on link "Diagnóstico y Tratamiento" at bounding box center [552, 369] width 179 height 232
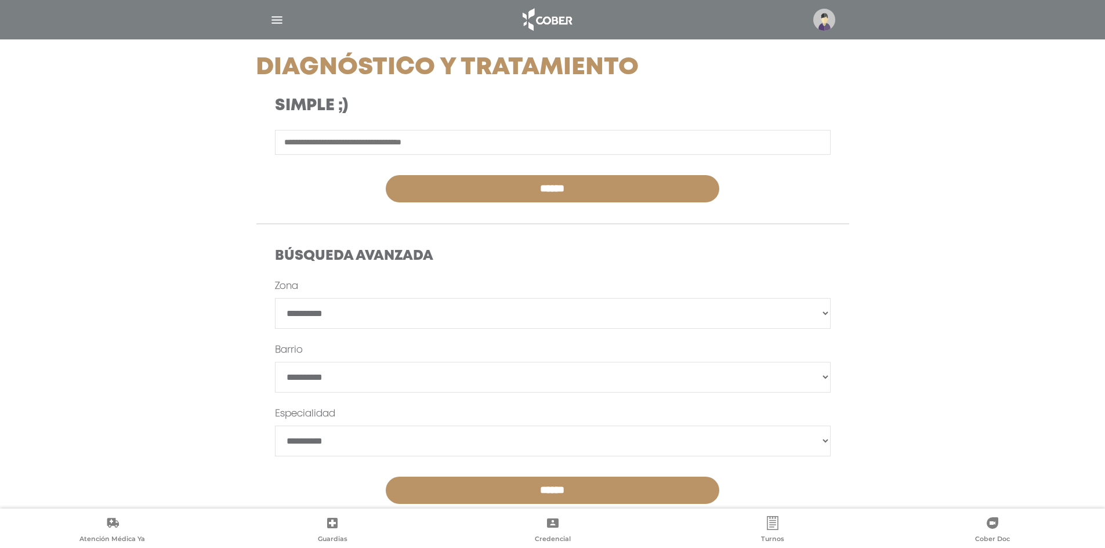
scroll to position [174, 0]
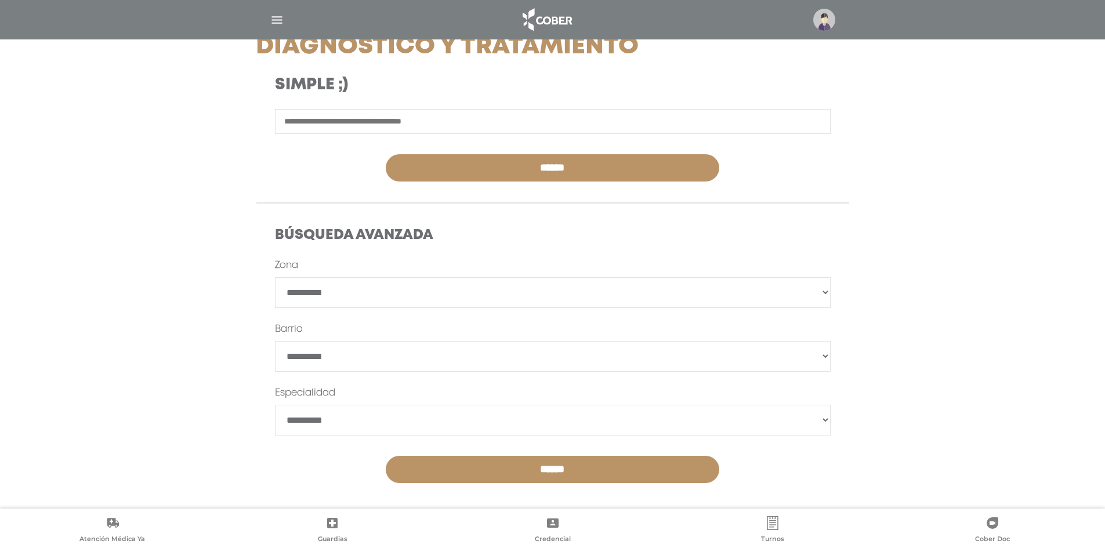
click at [423, 119] on input "text" at bounding box center [553, 121] width 556 height 25
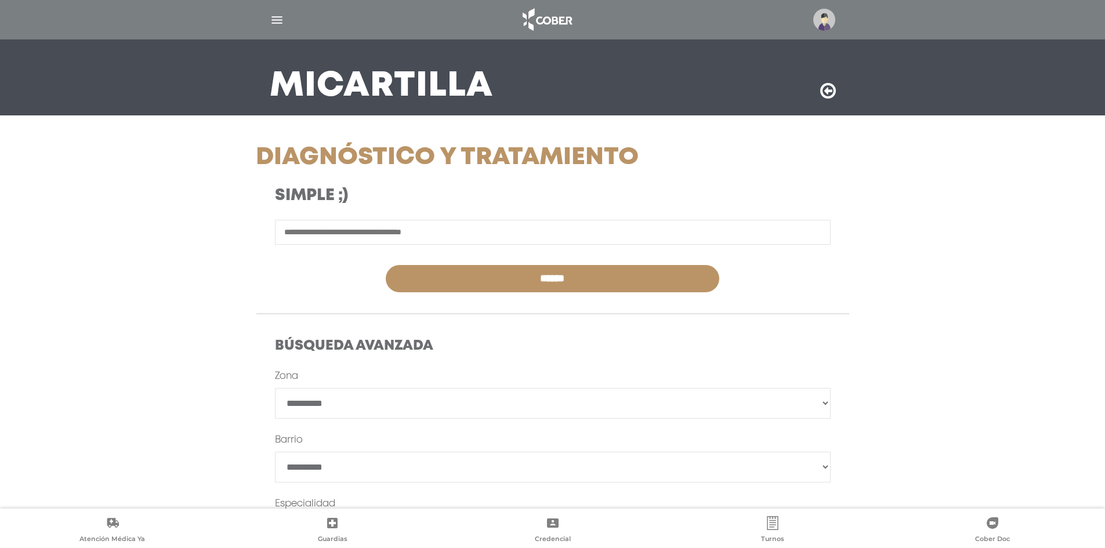
scroll to position [58, 0]
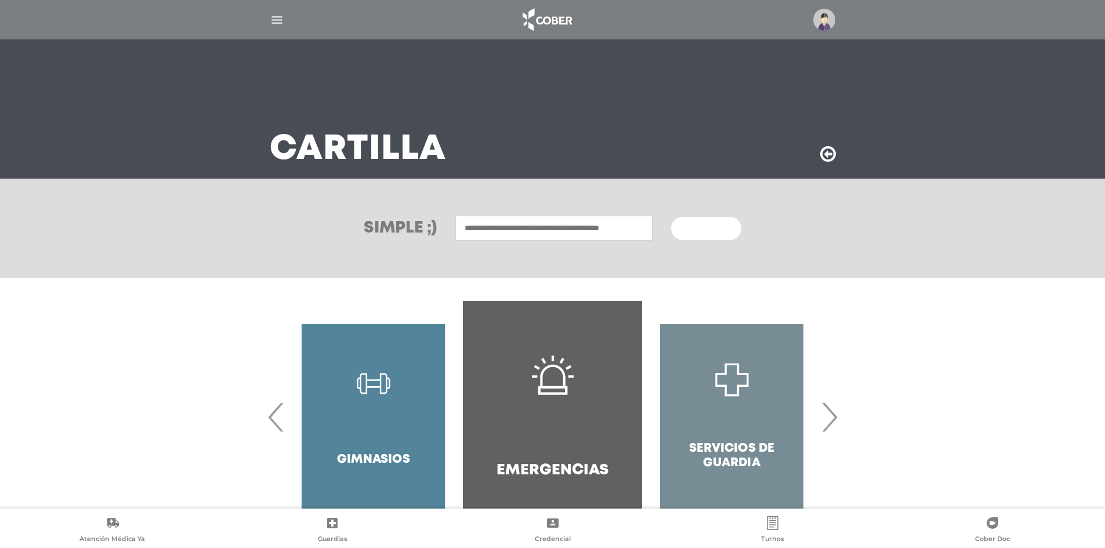
click at [826, 408] on span "›" at bounding box center [829, 417] width 23 height 63
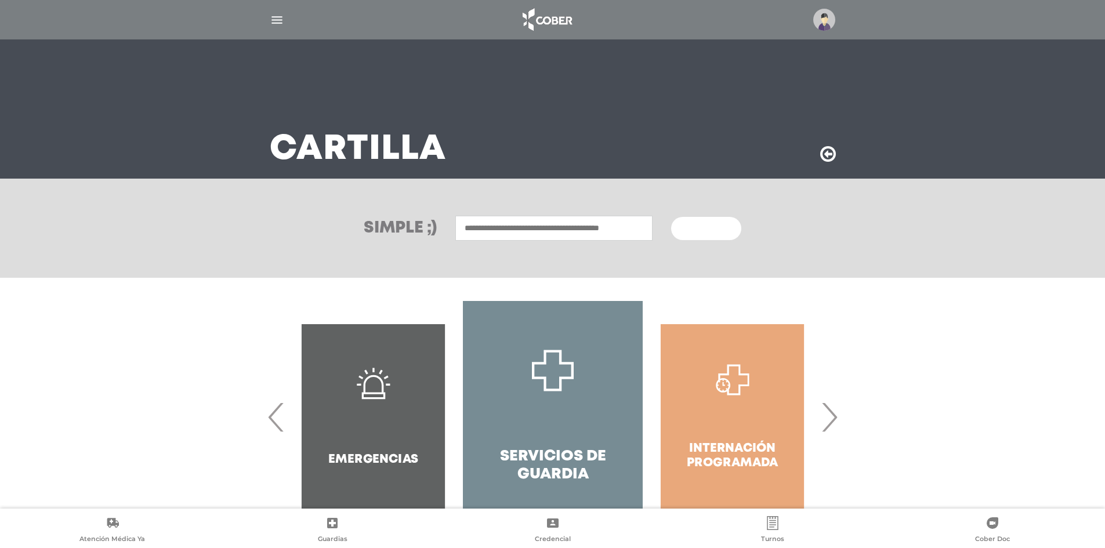
click at [826, 408] on span "›" at bounding box center [829, 417] width 23 height 63
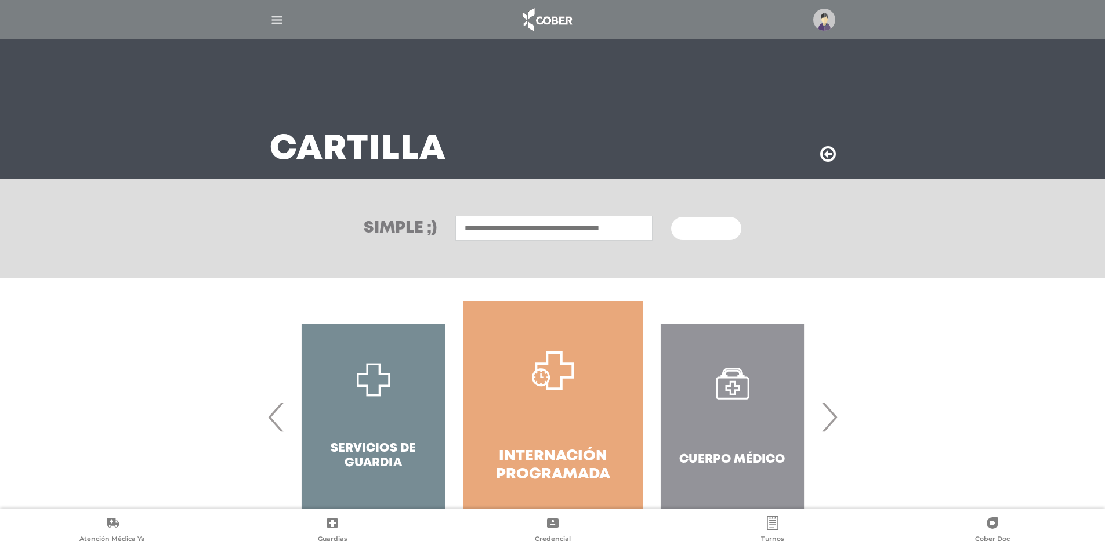
click at [826, 408] on span "›" at bounding box center [829, 417] width 23 height 63
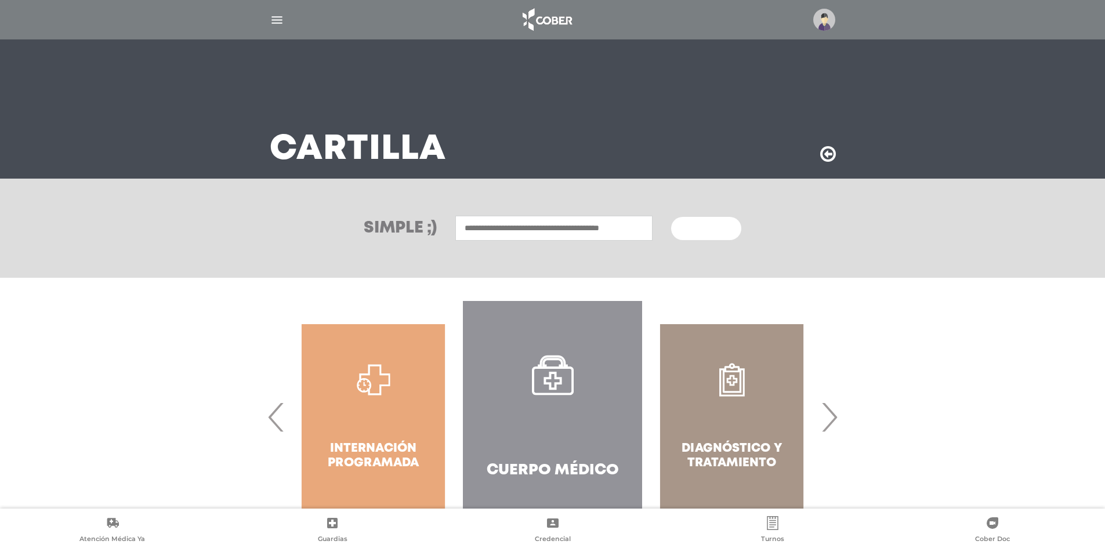
click at [826, 408] on span "›" at bounding box center [829, 417] width 23 height 63
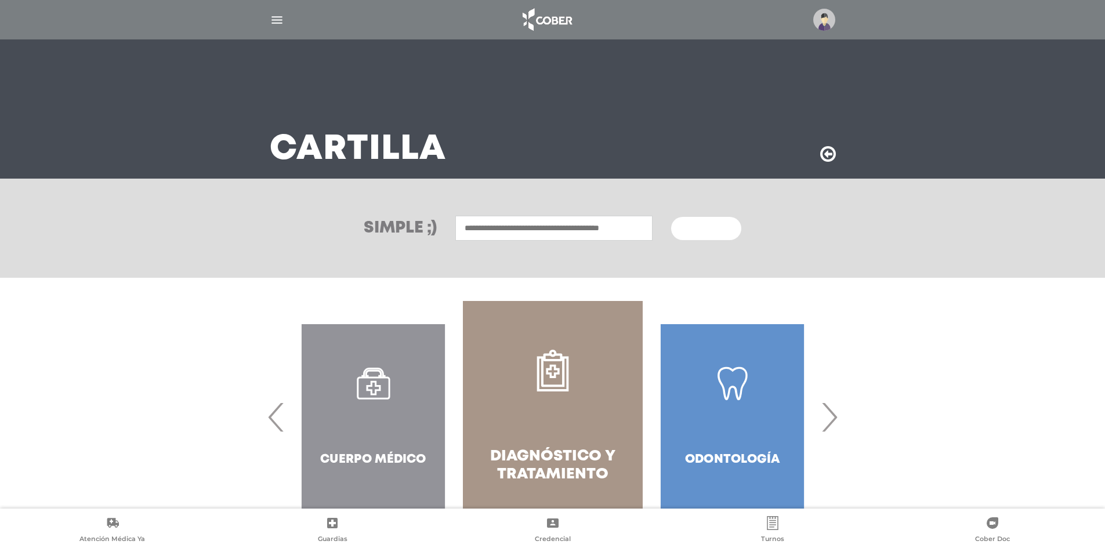
click at [826, 408] on span "›" at bounding box center [829, 417] width 23 height 63
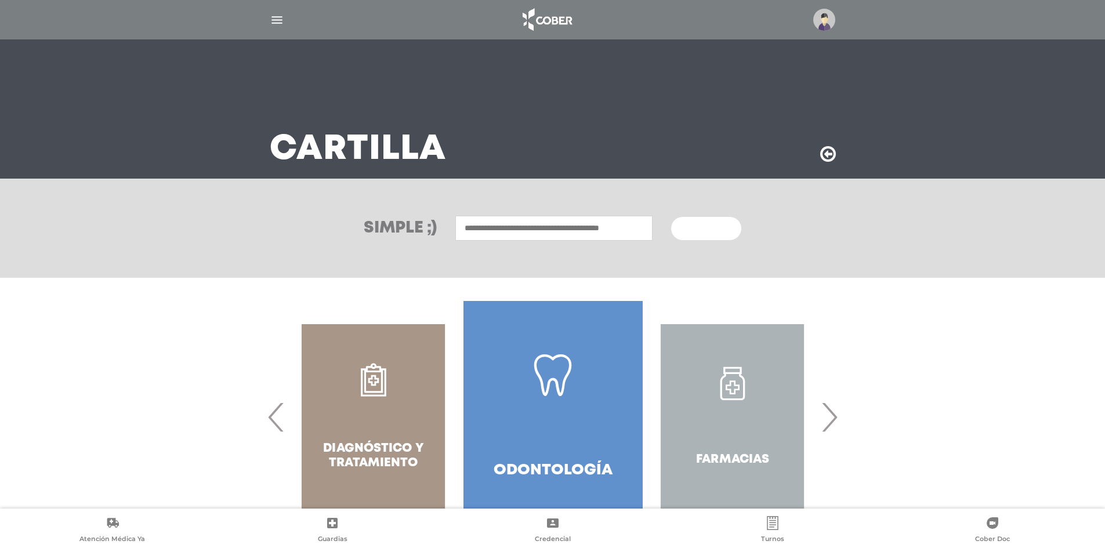
click at [826, 408] on span "›" at bounding box center [829, 417] width 23 height 63
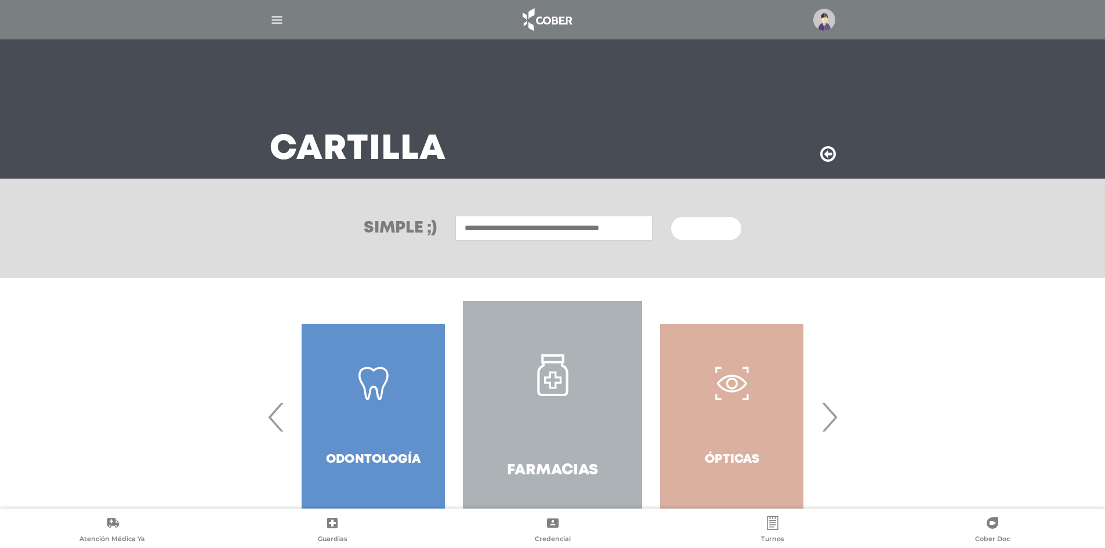
click at [826, 408] on span "›" at bounding box center [829, 417] width 23 height 63
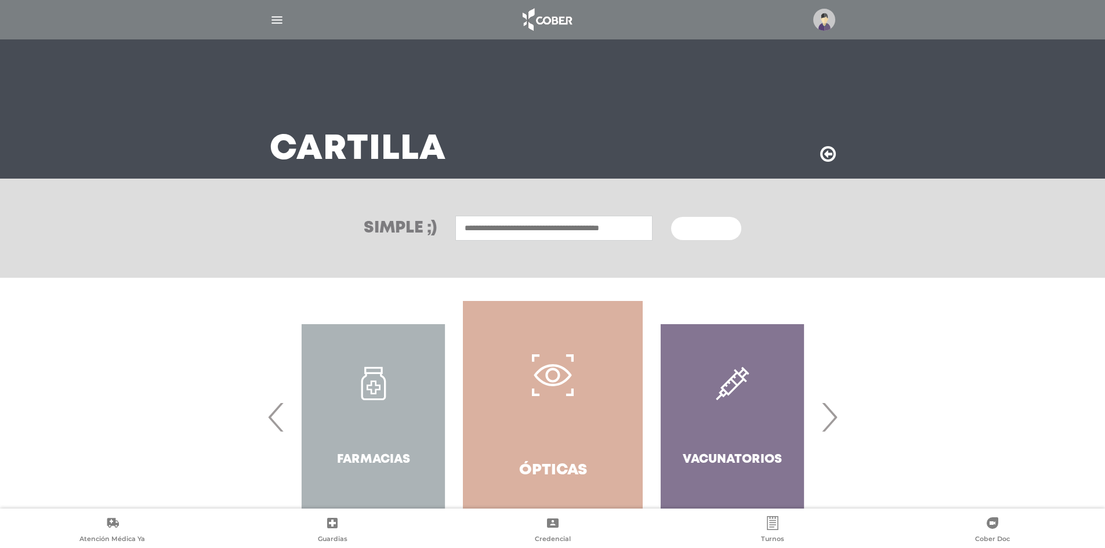
click at [826, 408] on span "›" at bounding box center [829, 417] width 23 height 63
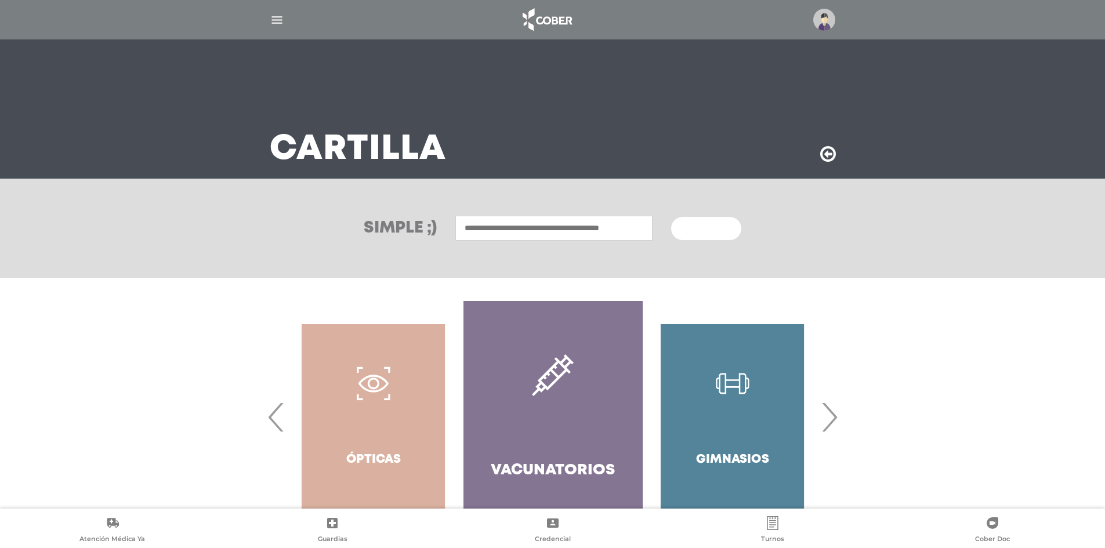
click at [826, 408] on span "›" at bounding box center [829, 417] width 23 height 63
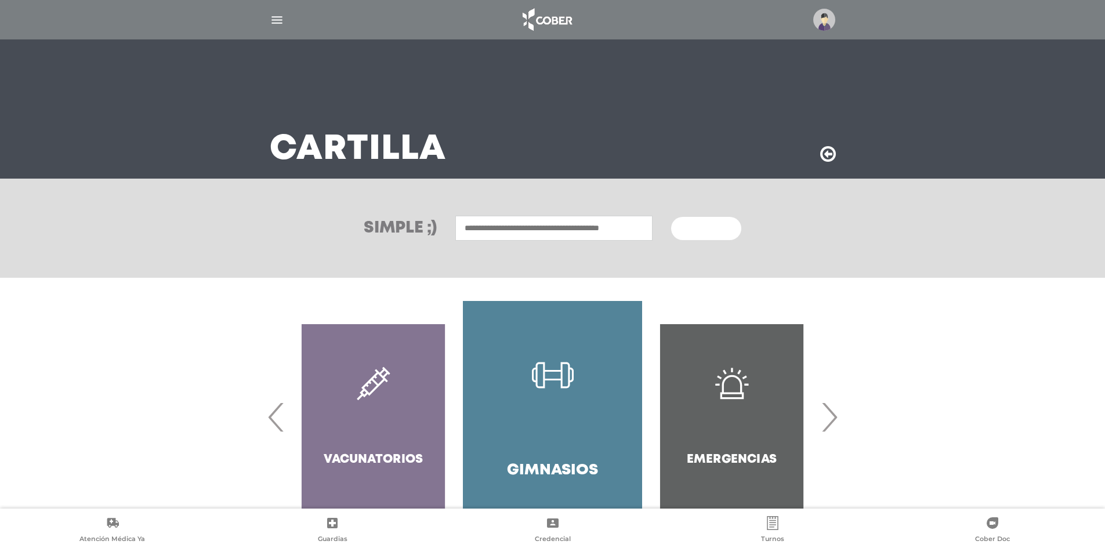
click at [824, 414] on span "›" at bounding box center [829, 417] width 23 height 63
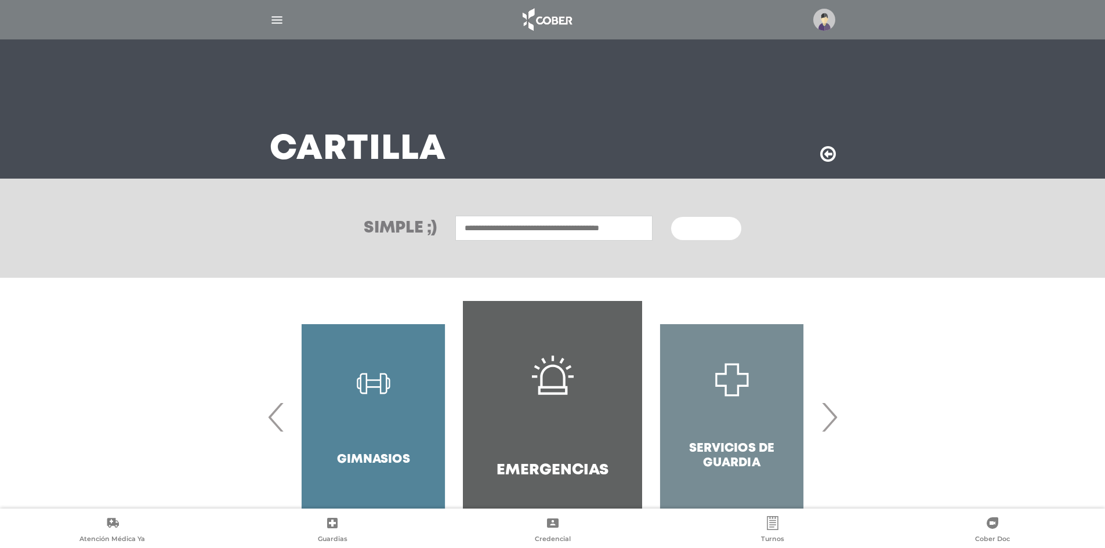
click at [825, 415] on span "›" at bounding box center [829, 417] width 23 height 63
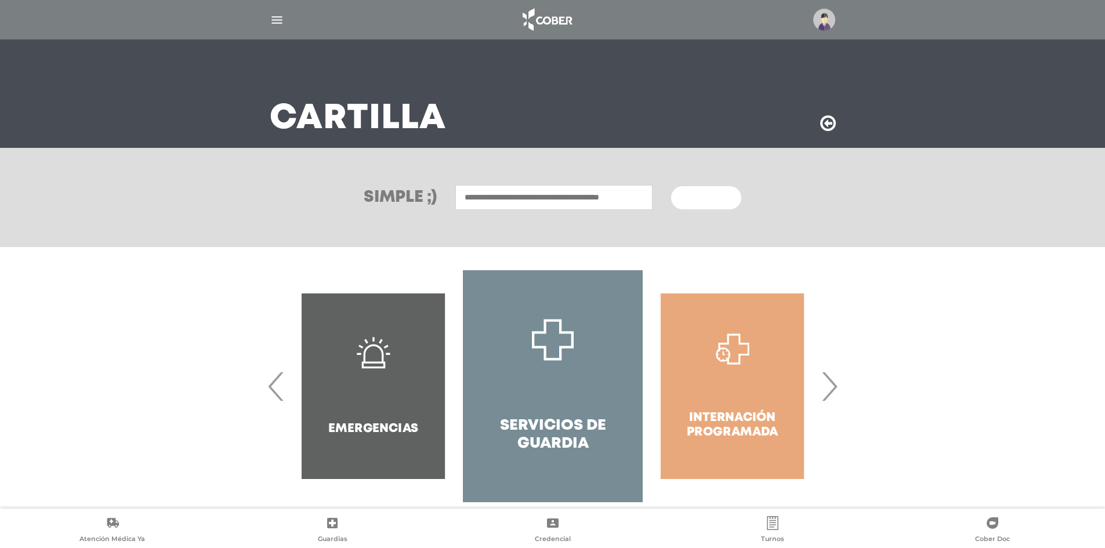
scroll to position [48, 0]
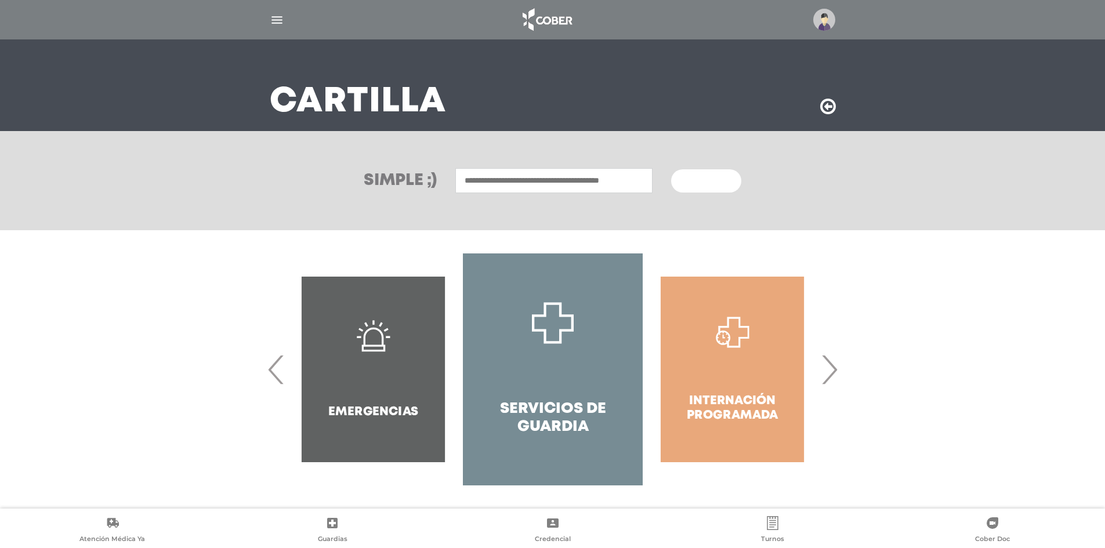
click at [813, 364] on div "Internación Programada" at bounding box center [732, 369] width 179 height 232
click at [820, 368] on div "Internación Programada" at bounding box center [732, 369] width 179 height 232
click at [826, 370] on span "›" at bounding box center [829, 369] width 23 height 63
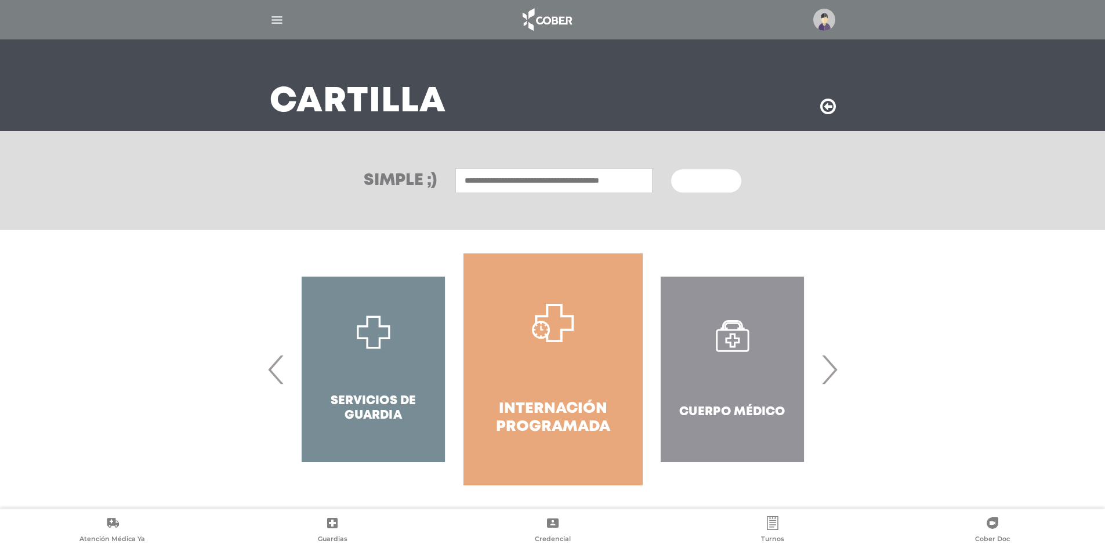
click at [824, 369] on span "›" at bounding box center [829, 369] width 23 height 63
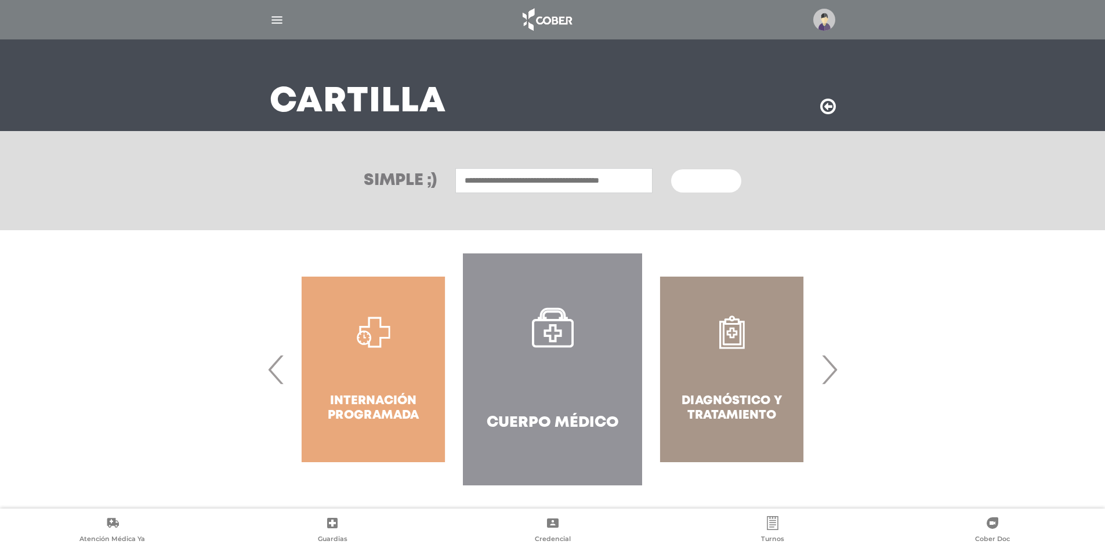
click at [822, 369] on span "›" at bounding box center [829, 369] width 23 height 63
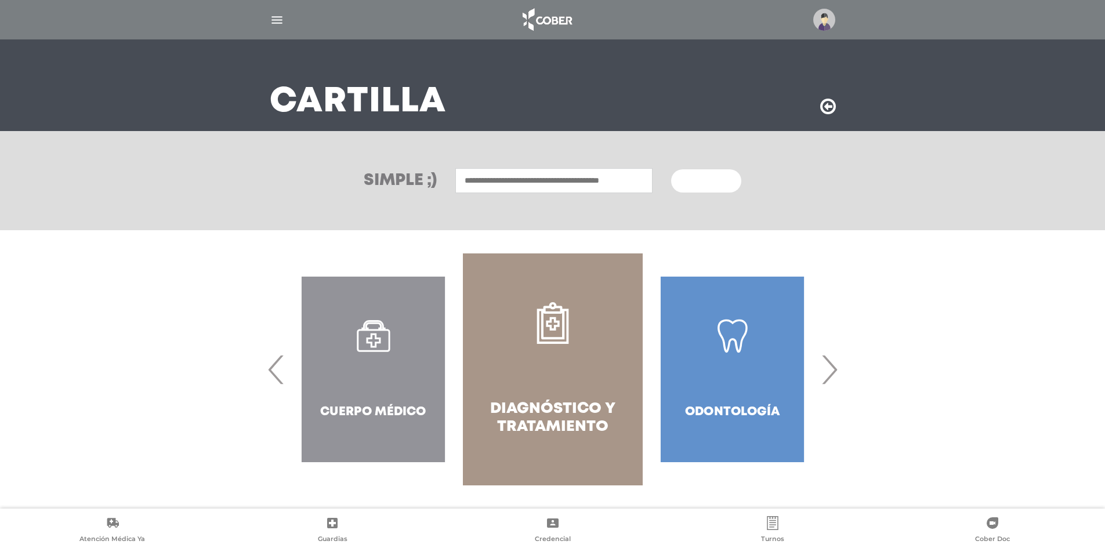
click at [822, 369] on span "›" at bounding box center [829, 369] width 23 height 63
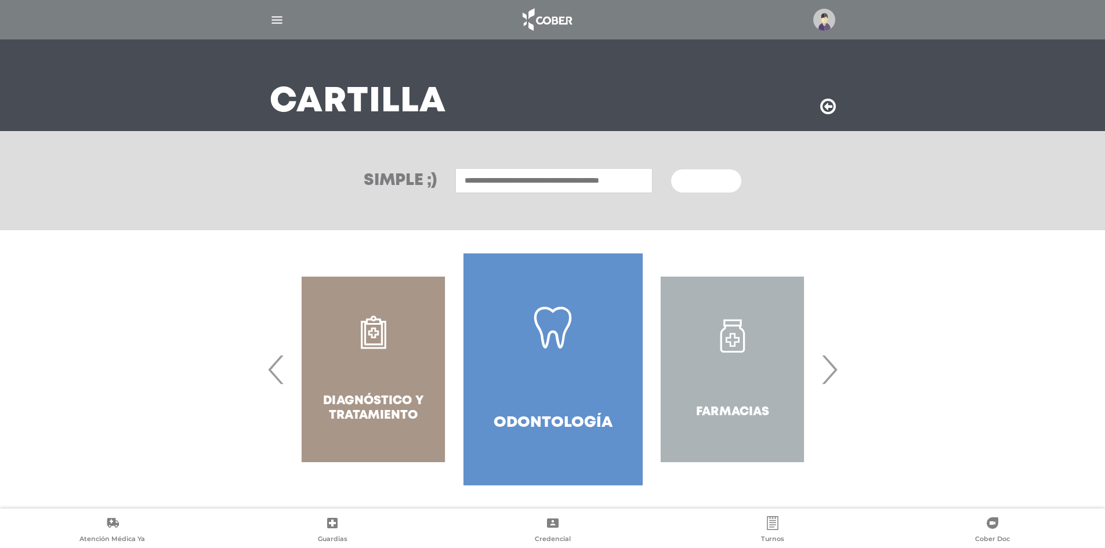
click at [822, 369] on span "›" at bounding box center [829, 369] width 23 height 63
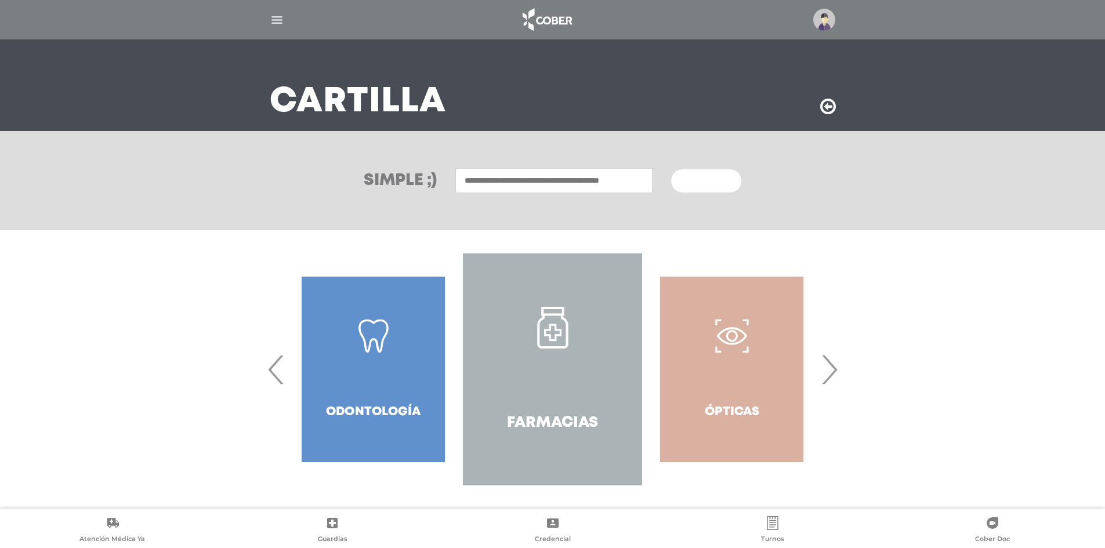
click at [822, 369] on span "›" at bounding box center [829, 369] width 23 height 63
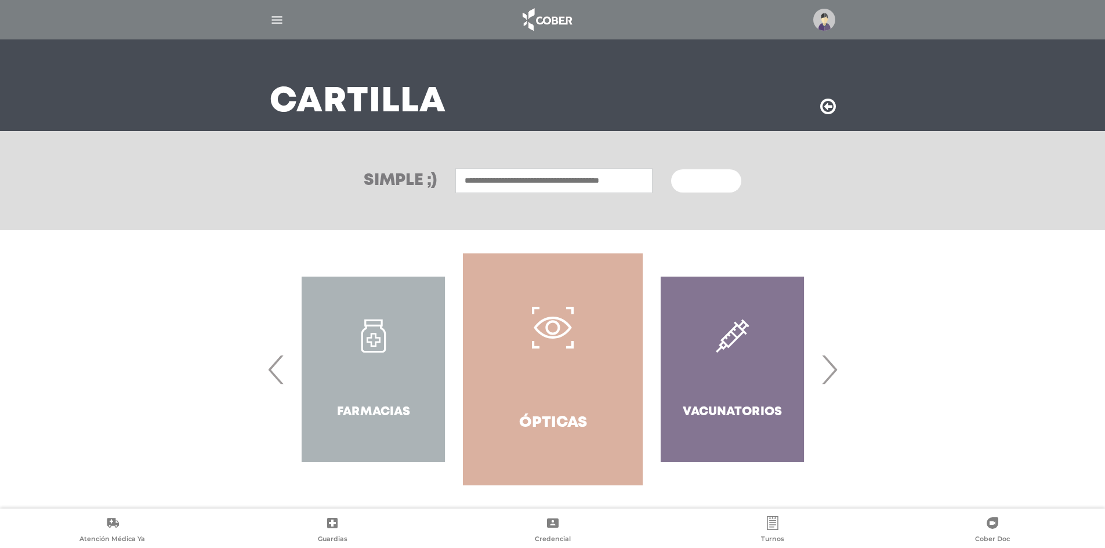
click at [822, 369] on span "›" at bounding box center [829, 369] width 23 height 63
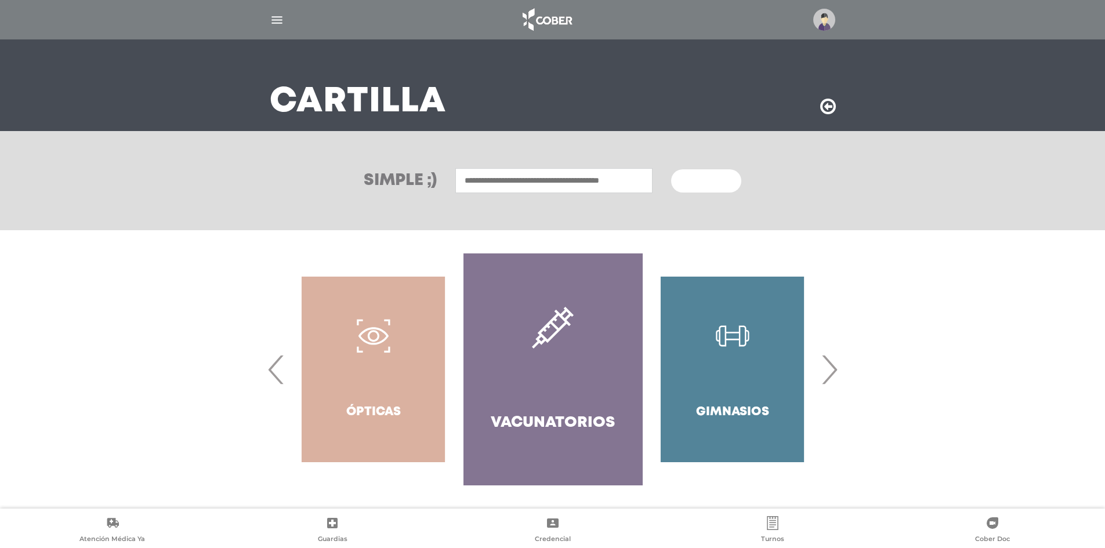
click at [618, 186] on input "text" at bounding box center [553, 180] width 197 height 25
click at [829, 371] on span "›" at bounding box center [829, 369] width 23 height 63
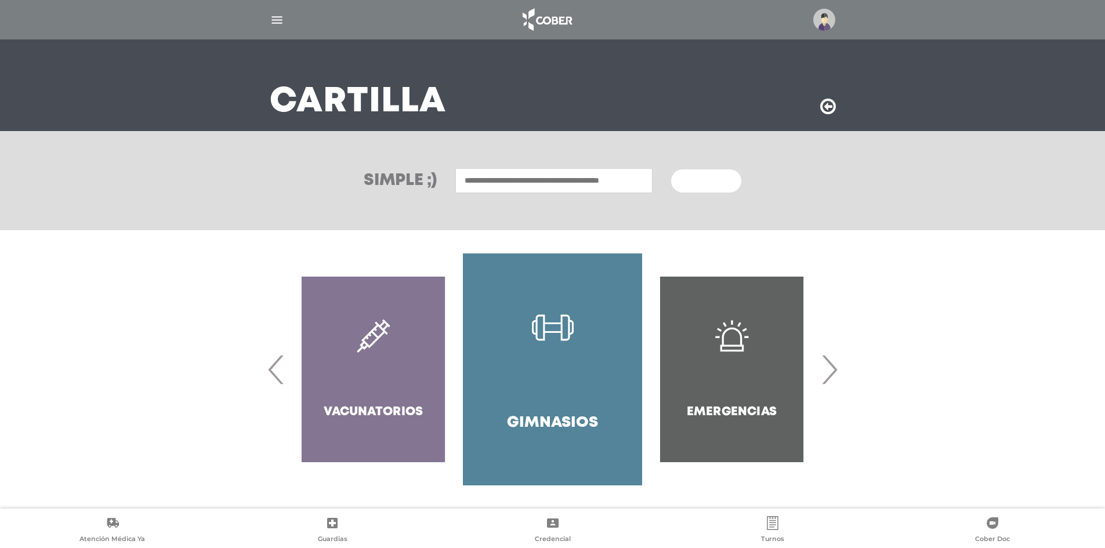
click at [578, 186] on input "text" at bounding box center [553, 180] width 197 height 25
type input "*"
click at [503, 205] on div "Psicologia" at bounding box center [554, 206] width 193 height 14
type input "**********"
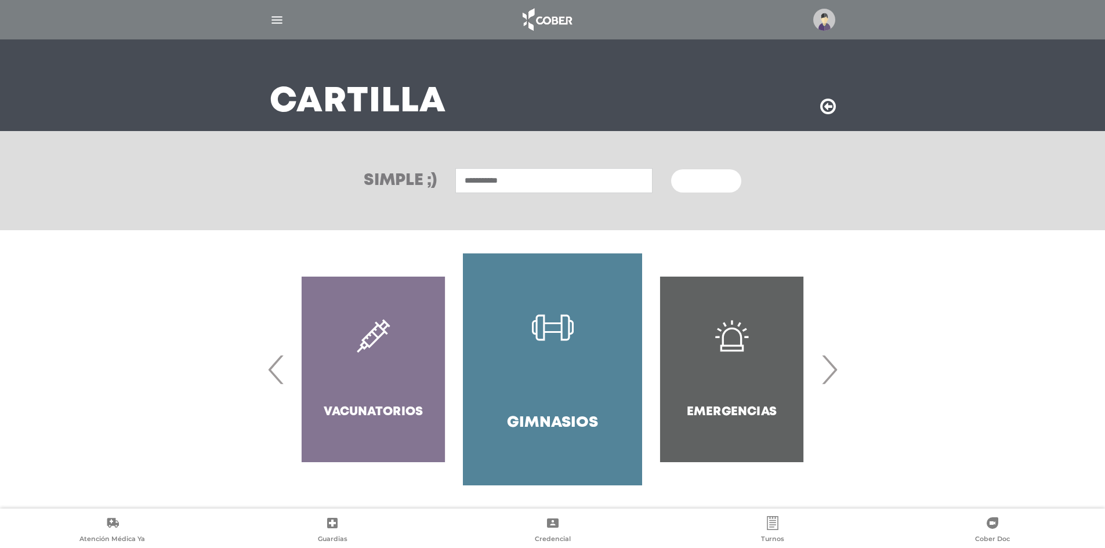
click at [713, 178] on span "Buscar" at bounding box center [702, 181] width 34 height 8
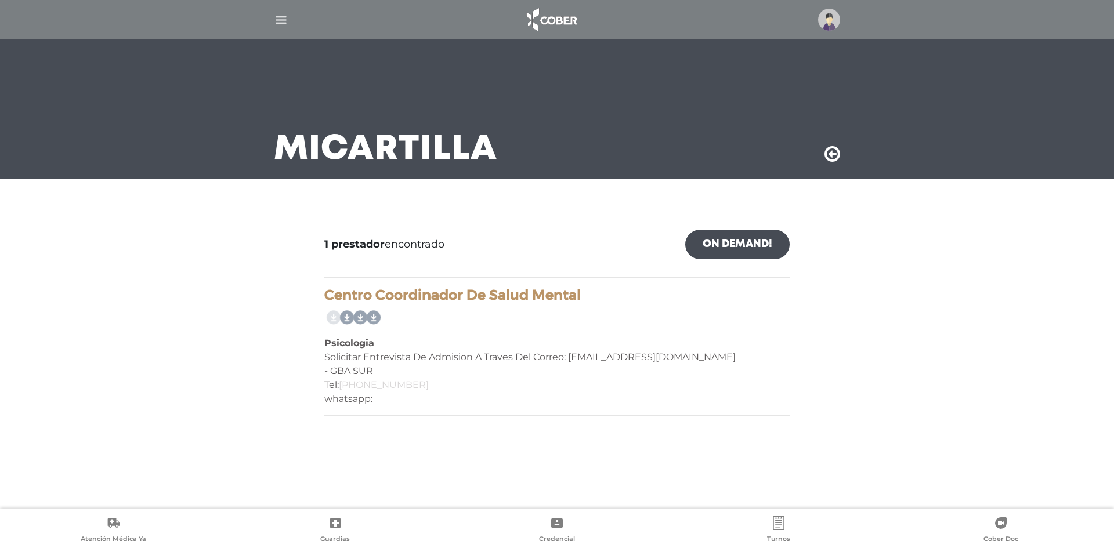
click at [372, 385] on link "0-810-888-7257" at bounding box center [384, 384] width 90 height 11
drag, startPoint x: 573, startPoint y: 299, endPoint x: 338, endPoint y: 303, distance: 234.9
click at [338, 303] on h4 "Centro Coordinador De Salud Mental" at bounding box center [556, 295] width 465 height 17
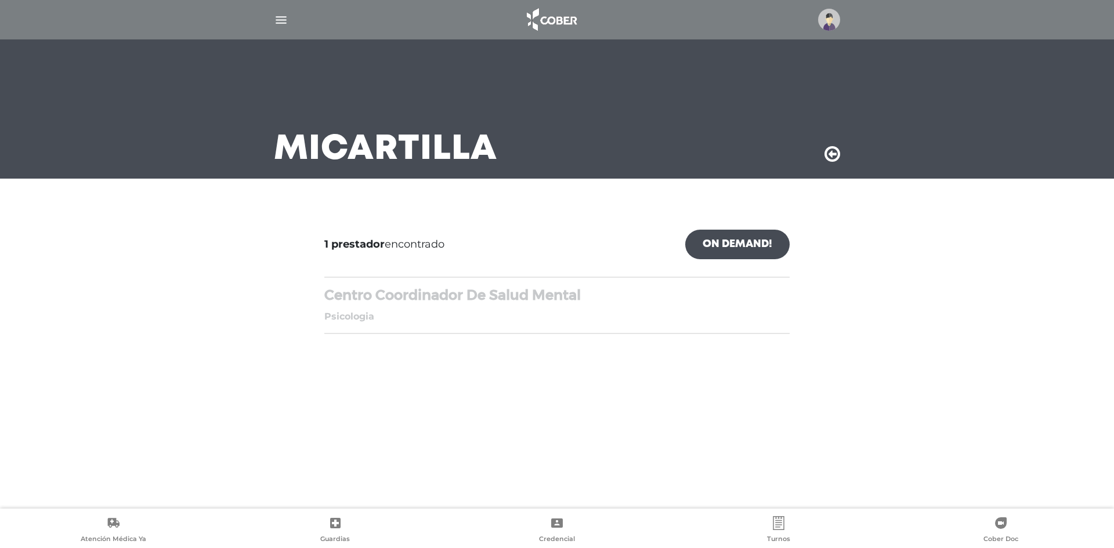
drag, startPoint x: 311, startPoint y: 296, endPoint x: 292, endPoint y: 311, distance: 24.0
click at [309, 299] on div "1 prestador encontrado On Demand! mostrar en mi área Mostrar en mapa Demasiados…" at bounding box center [557, 274] width 724 height 137
drag, startPoint x: 291, startPoint y: 313, endPoint x: 299, endPoint y: 322, distance: 13.1
click at [291, 314] on div "1 prestador encontrado On Demand! mostrar en mi área Mostrar en mapa Demasiados…" at bounding box center [557, 274] width 724 height 137
click at [390, 320] on div "Psicologia" at bounding box center [556, 317] width 465 height 14
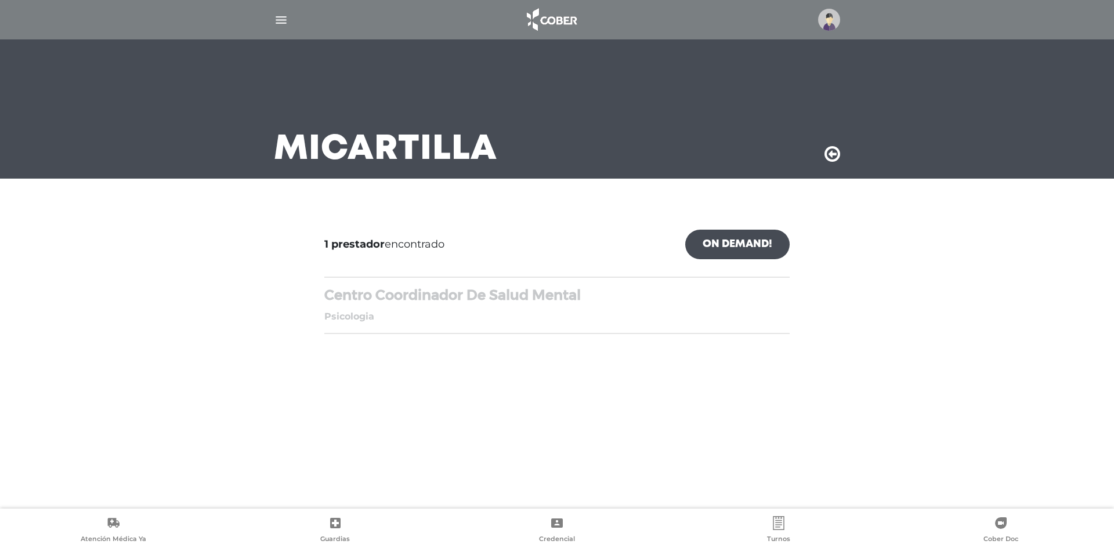
click at [375, 299] on h4 "Centro Coordinador De Salud Mental" at bounding box center [556, 295] width 465 height 17
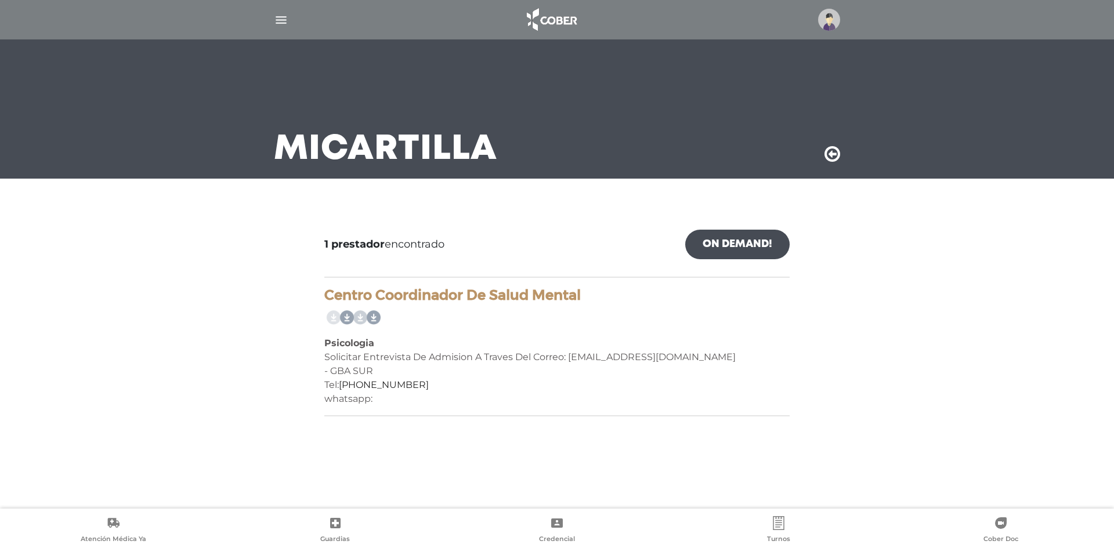
click at [350, 320] on link at bounding box center [358, 318] width 19 height 19
click at [361, 317] on link at bounding box center [358, 318] width 19 height 19
click at [381, 318] on link at bounding box center [384, 318] width 19 height 19
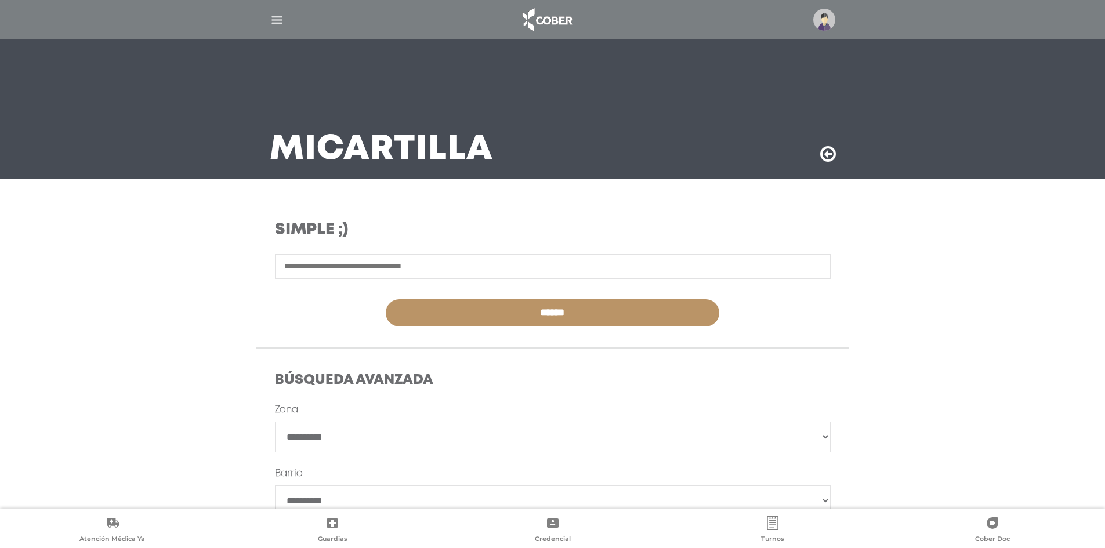
click at [390, 266] on input "text" at bounding box center [553, 266] width 556 height 25
type input "*"
click at [276, 26] on img "button" at bounding box center [277, 20] width 14 height 14
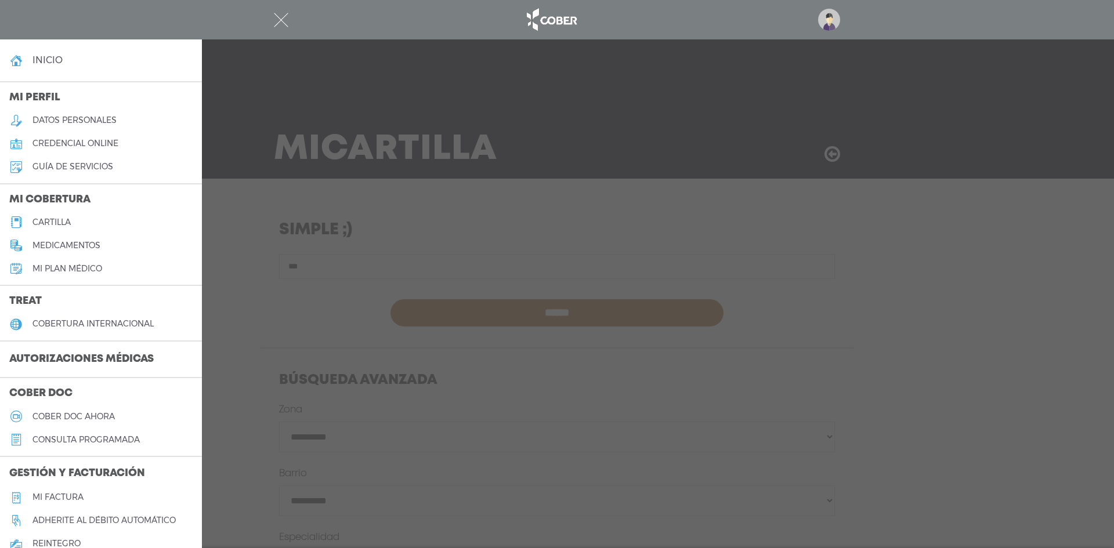
click at [282, 12] on div at bounding box center [557, 20] width 594 height 28
click at [282, 21] on img "button" at bounding box center [281, 20] width 14 height 14
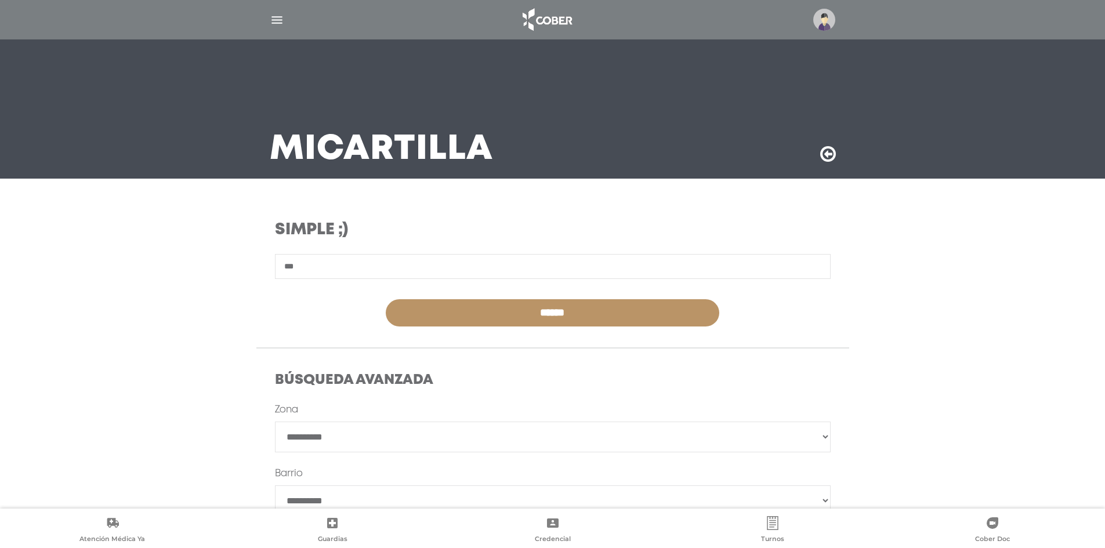
click at [472, 270] on input "***" at bounding box center [553, 266] width 556 height 25
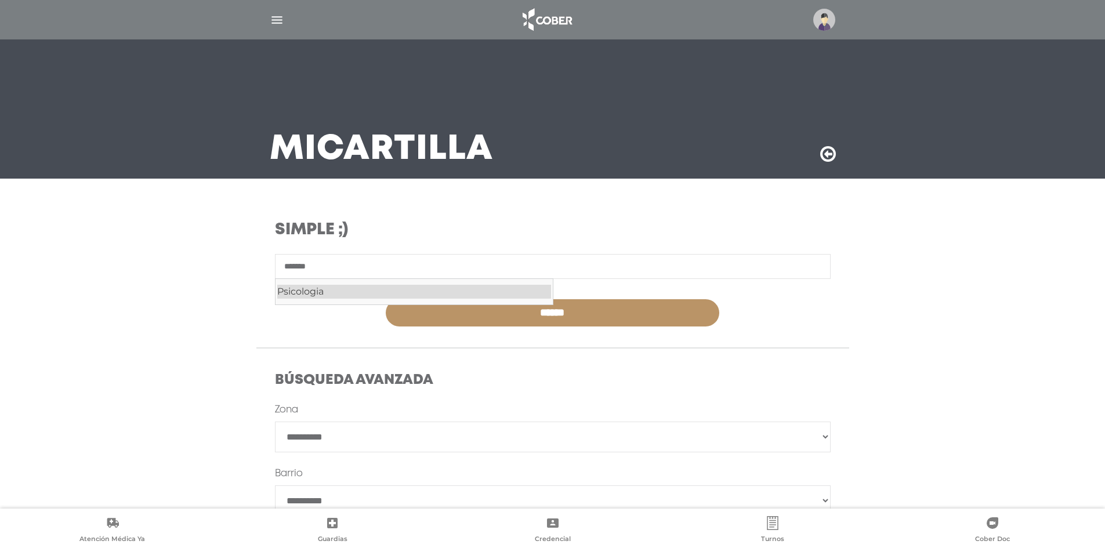
click at [462, 298] on div "Psicologia" at bounding box center [414, 292] width 274 height 14
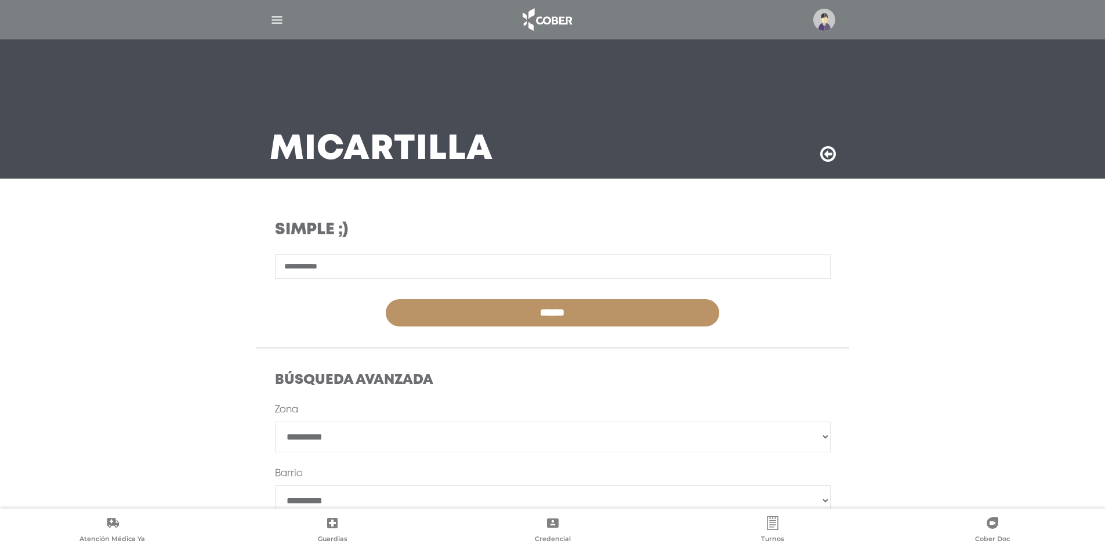
type input "**********"
click at [487, 318] on input "******" at bounding box center [552, 312] width 333 height 27
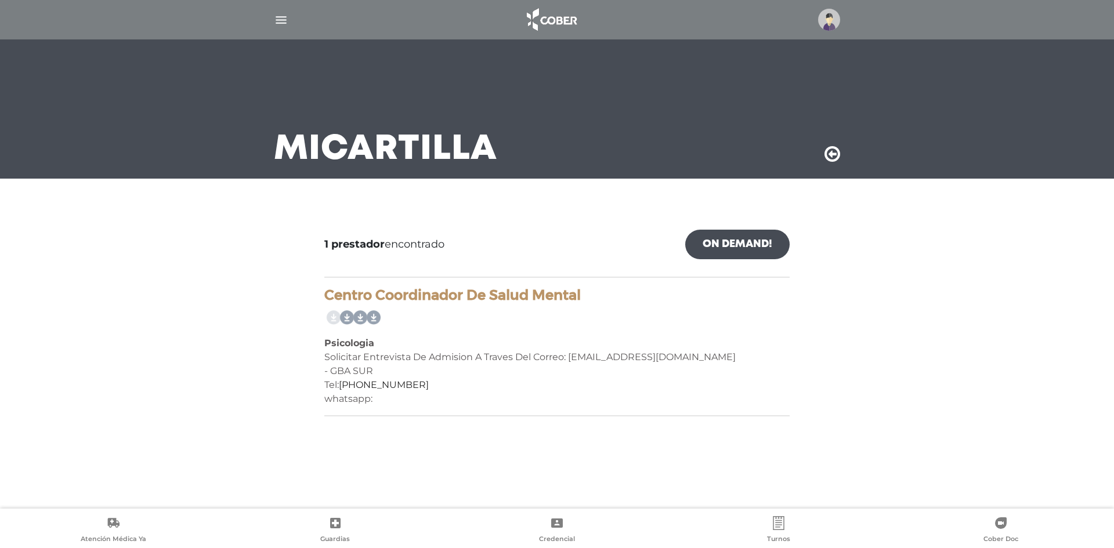
drag, startPoint x: 570, startPoint y: 355, endPoint x: 768, endPoint y: 361, distance: 198.4
click at [768, 361] on div "Solicitar Entrevista De Admision A Traves Del Correo: [EMAIL_ADDRESS][DOMAIN_NA…" at bounding box center [556, 357] width 465 height 14
copy div "[EMAIL_ADDRESS][DOMAIN_NAME]"
click at [391, 386] on link "[PHONE_NUMBER]" at bounding box center [384, 384] width 90 height 11
click at [526, 427] on main "Mi Cartilla 1 prestador encontrado On Demand! mostrar en mi área Mostrar en map…" at bounding box center [557, 274] width 1114 height 548
